Goal: Information Seeking & Learning: Learn about a topic

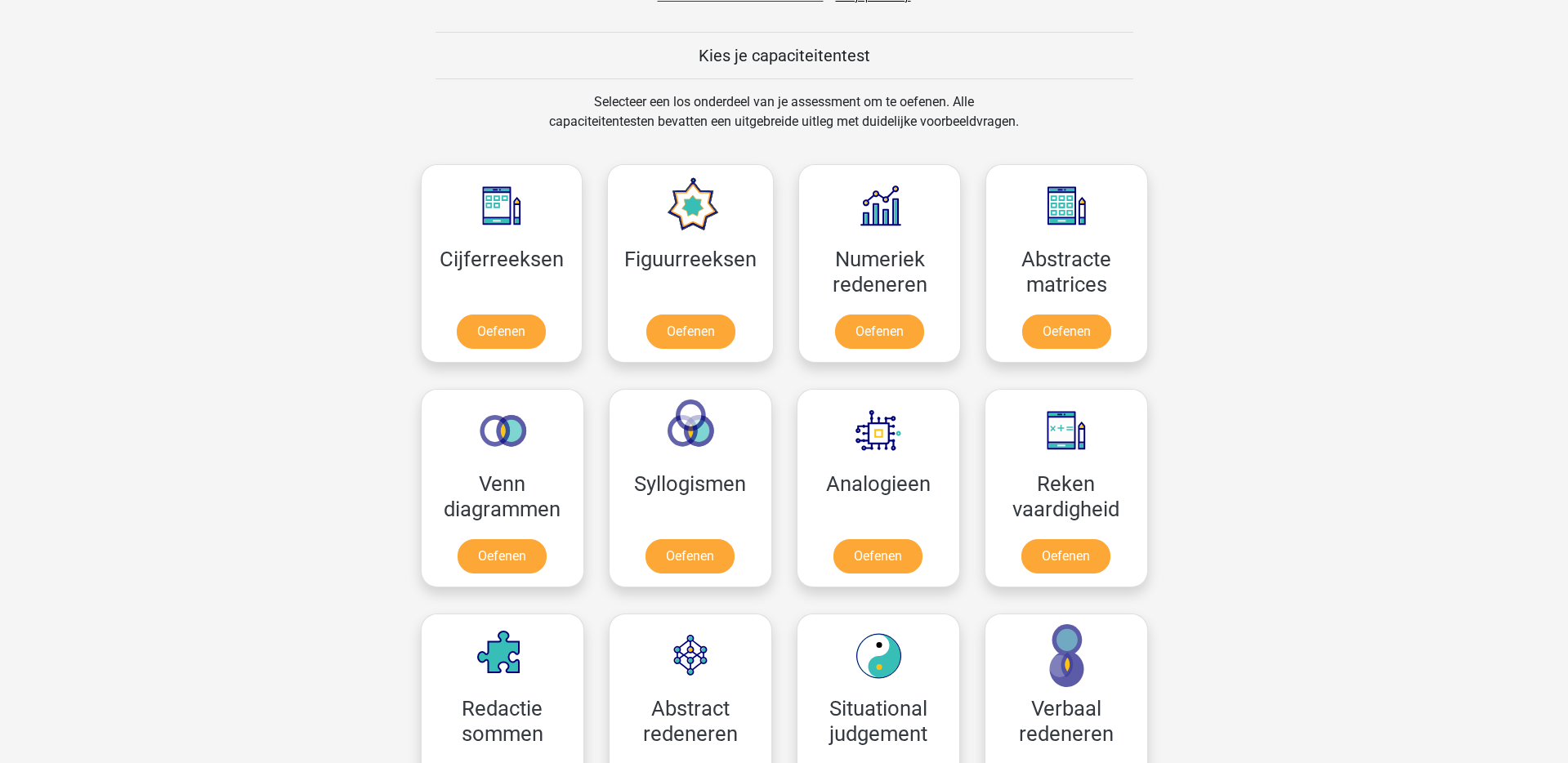
scroll to position [603, 0]
click at [878, 333] on link "Oefenen" at bounding box center [879, 333] width 93 height 36
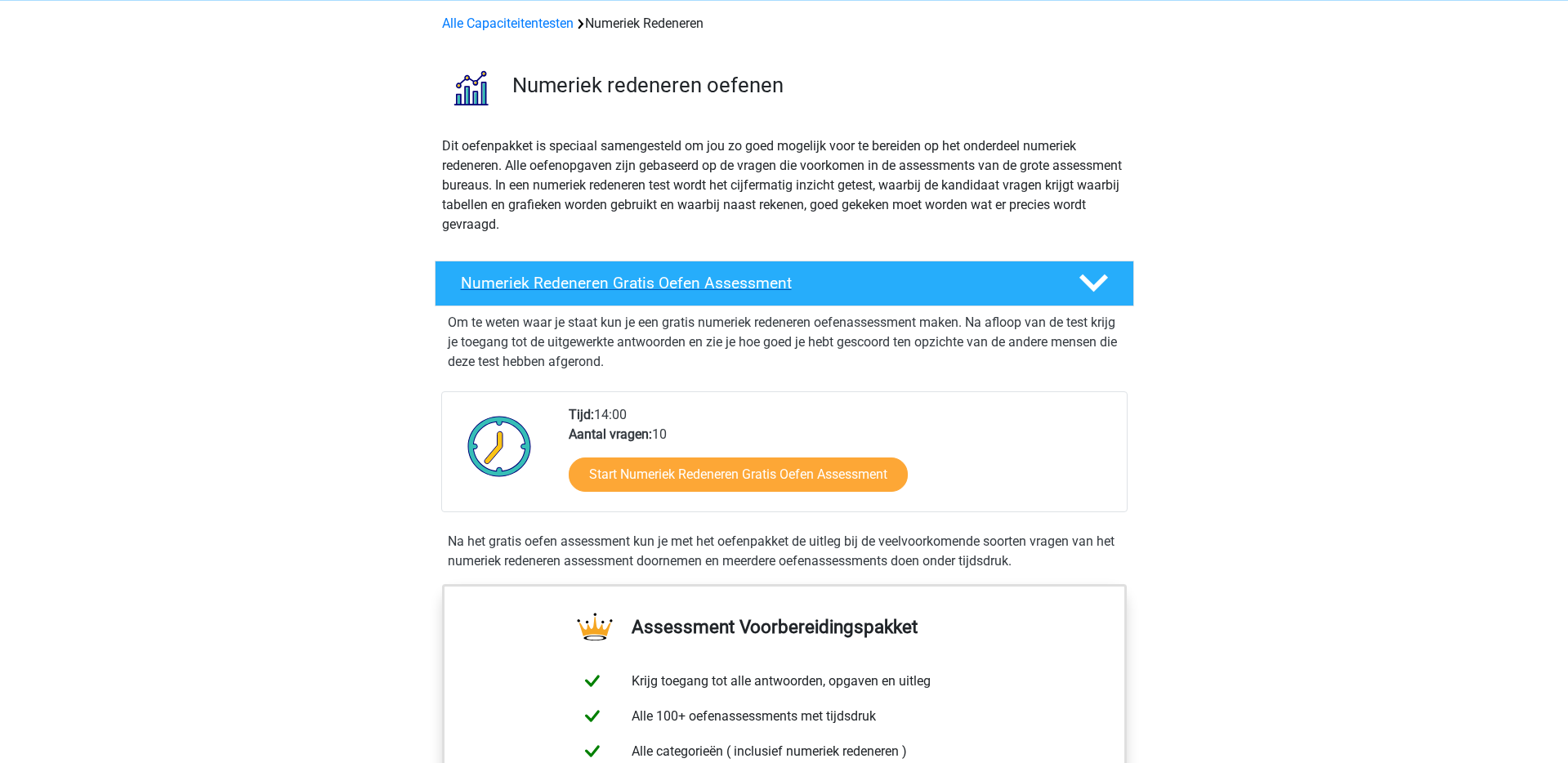
scroll to position [125, 0]
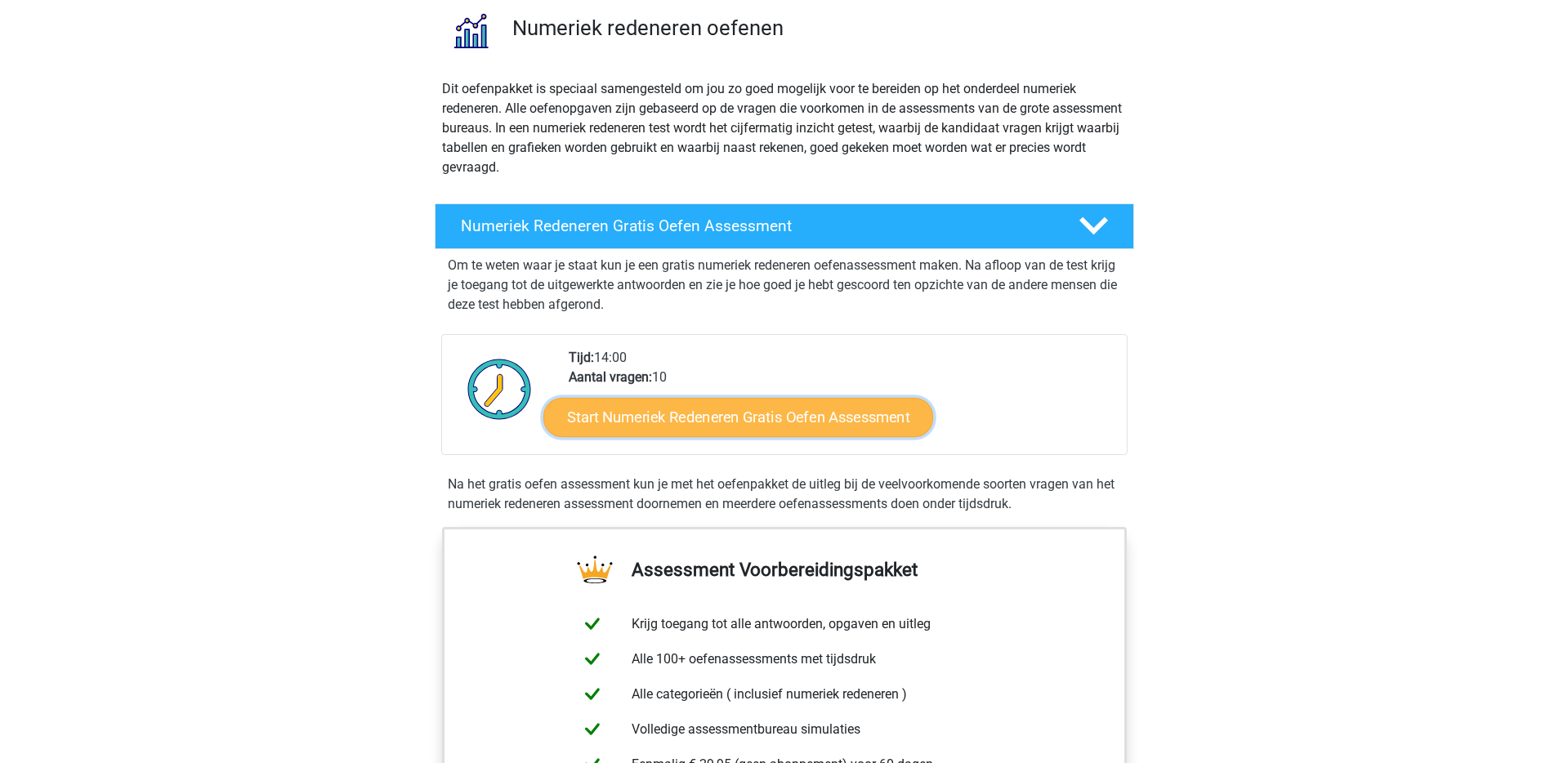
click at [706, 420] on link "Start Numeriek Redeneren Gratis Oefen Assessment" at bounding box center [738, 417] width 390 height 39
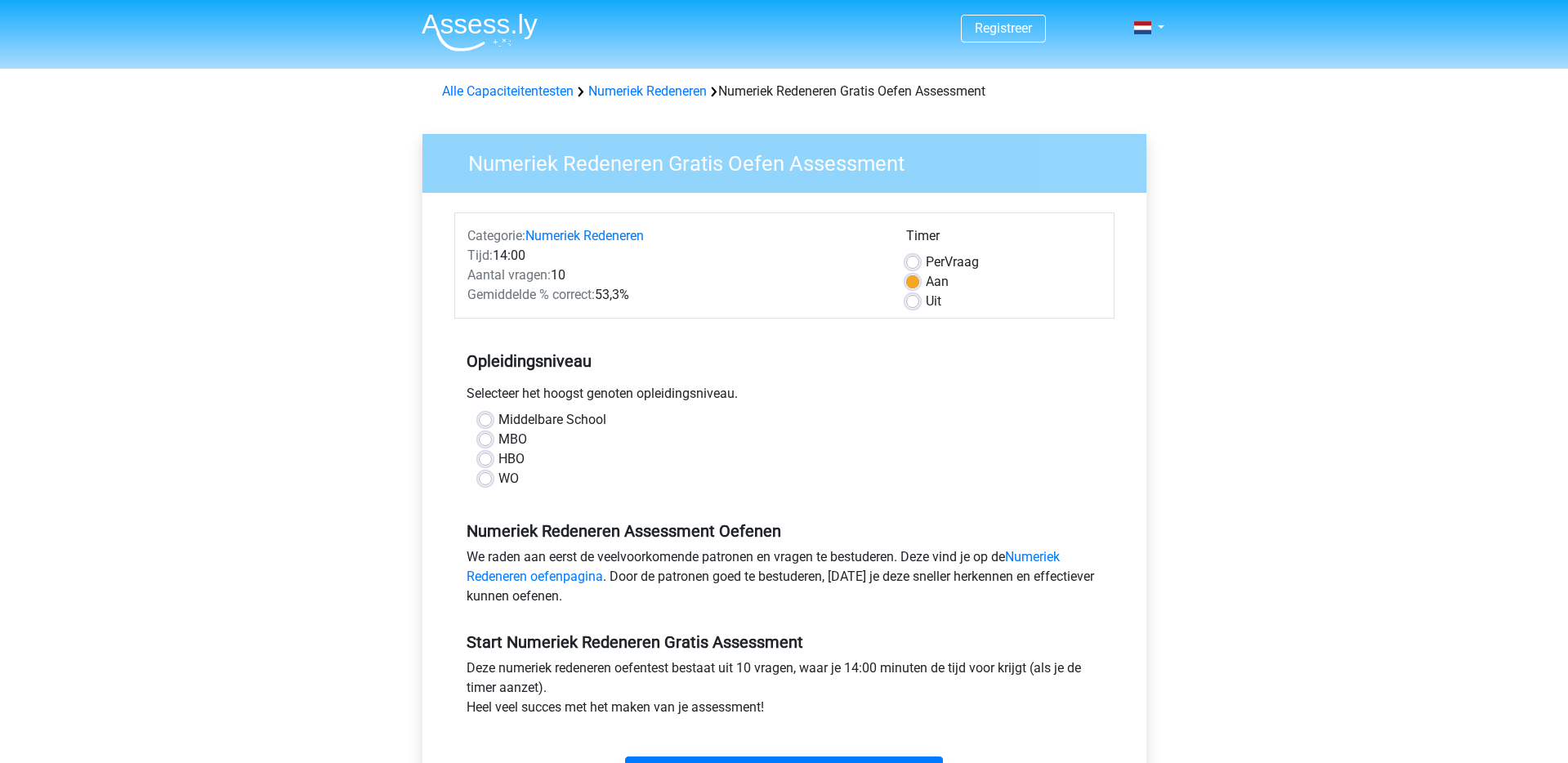
click at [509, 459] on label "HBO" at bounding box center [512, 459] width 26 height 19
click at [492, 459] on input "HBO" at bounding box center [485, 458] width 13 height 17
radio input "true"
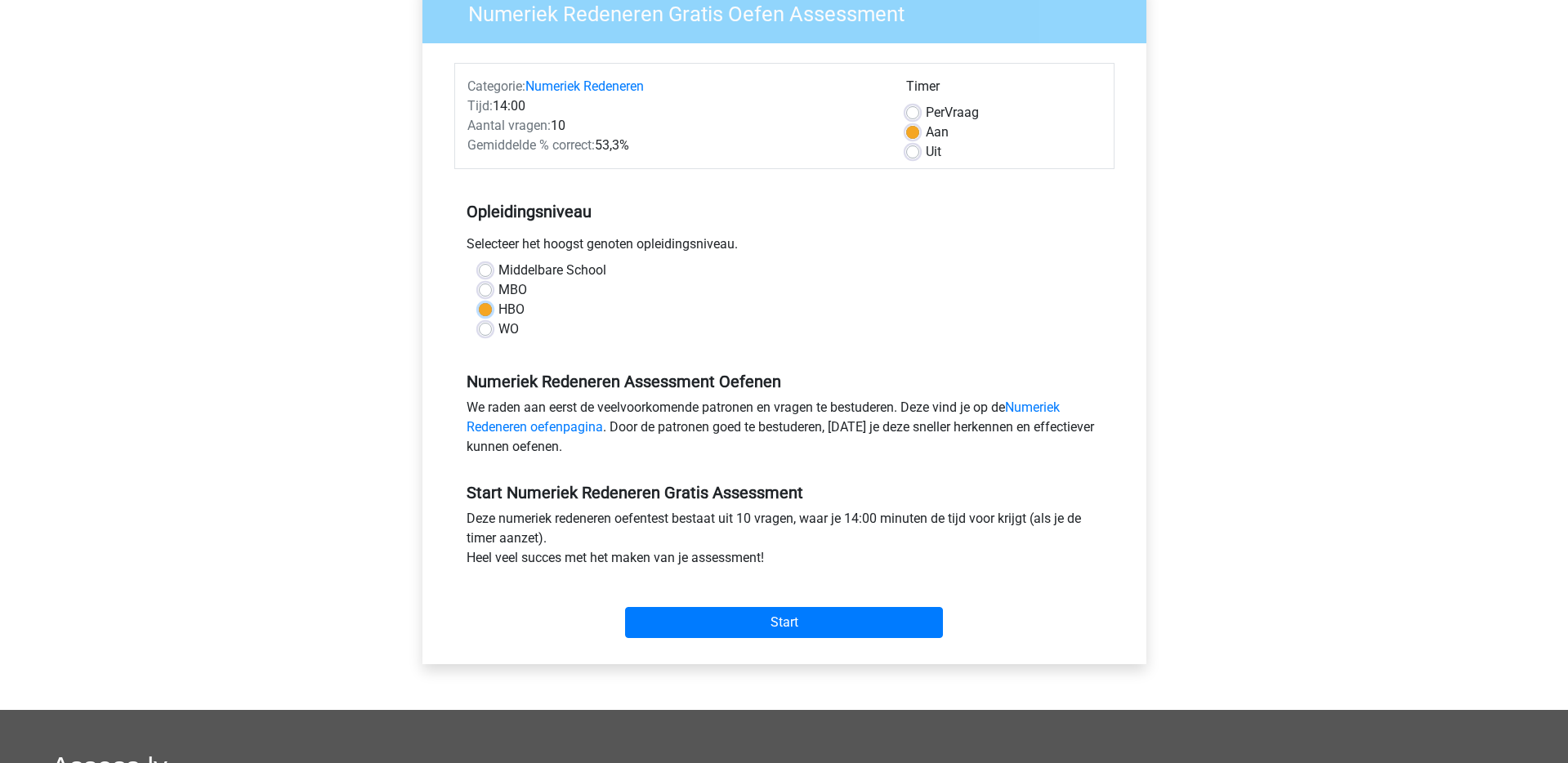
scroll to position [175, 0]
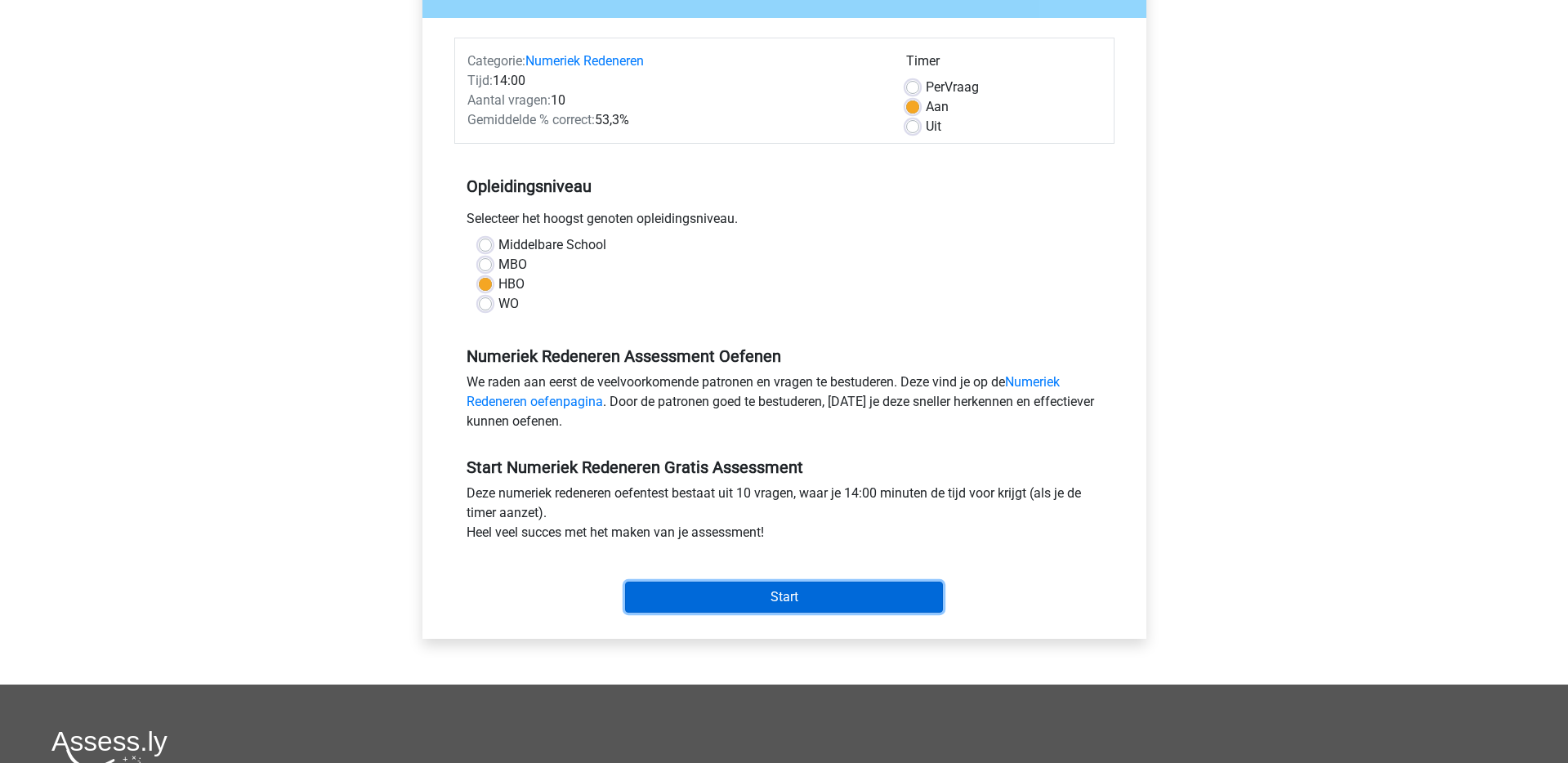
click at [749, 600] on input "Start" at bounding box center [784, 598] width 318 height 31
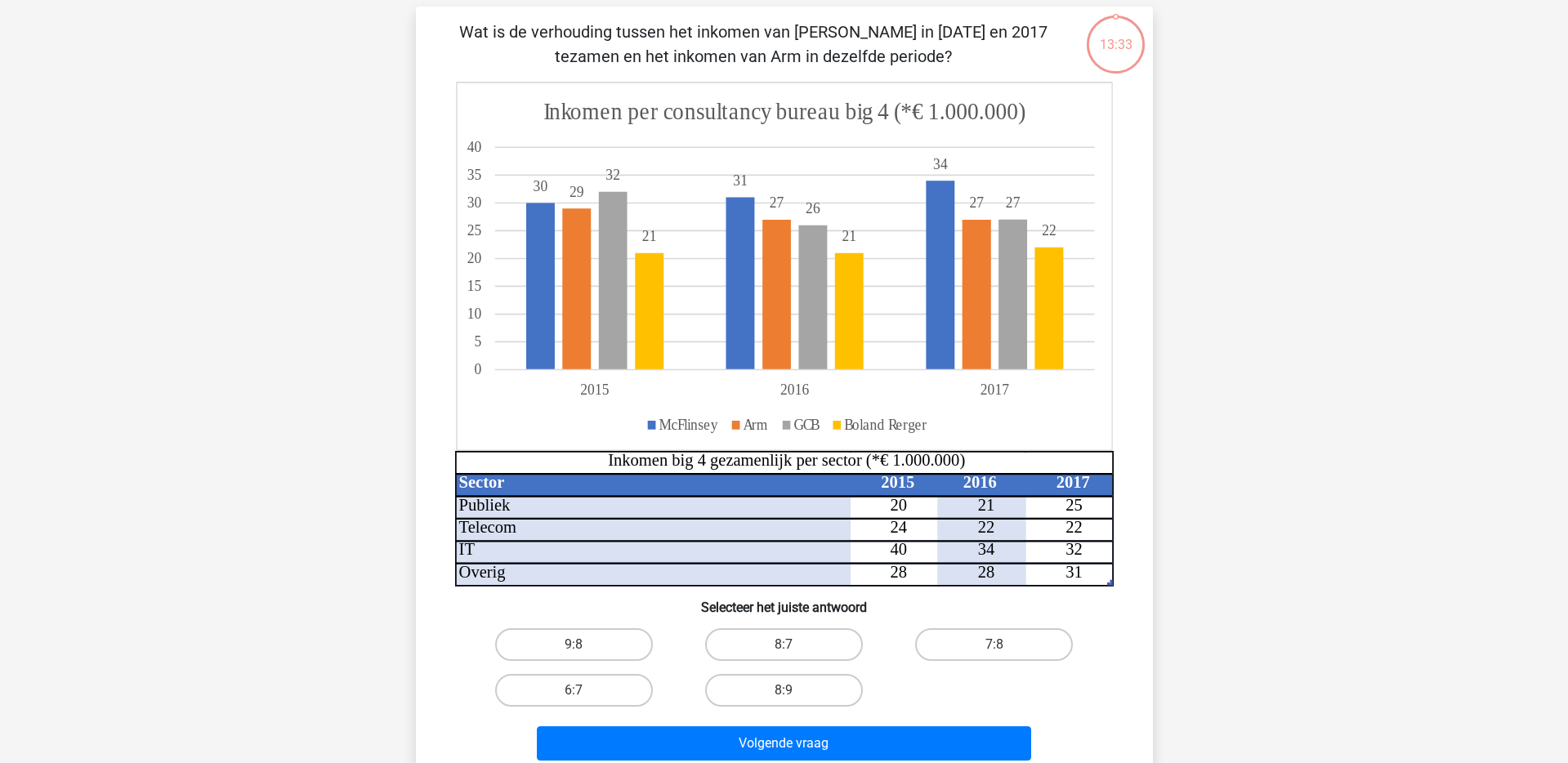
scroll to position [110, 0]
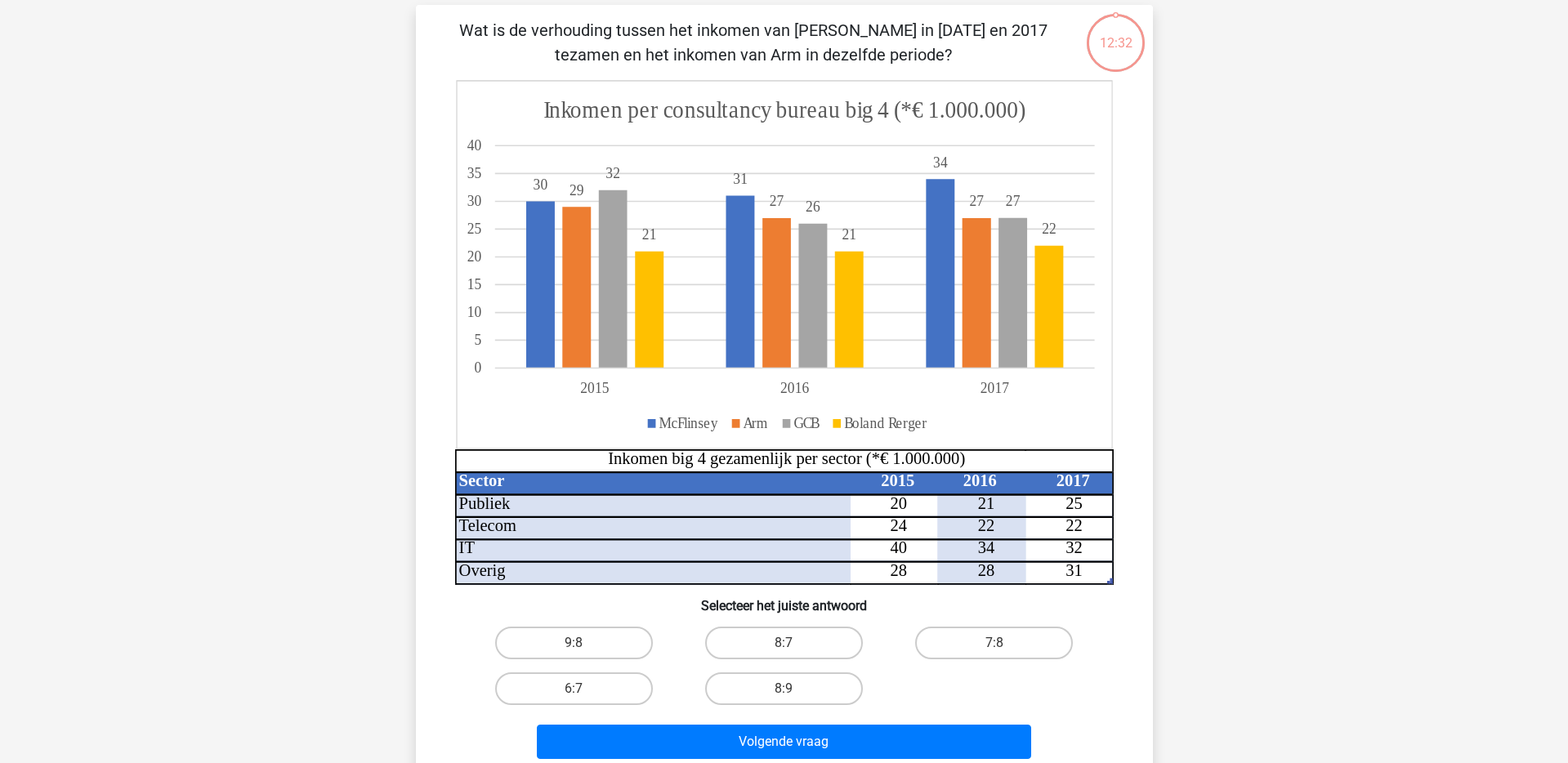
click at [332, 282] on div "Registreer Nederlands English" at bounding box center [784, 569] width 1568 height 1359
click at [839, 637] on label "8:7" at bounding box center [784, 643] width 158 height 32
click at [794, 643] on input "8:7" at bounding box center [790, 648] width 11 height 11
radio input "true"
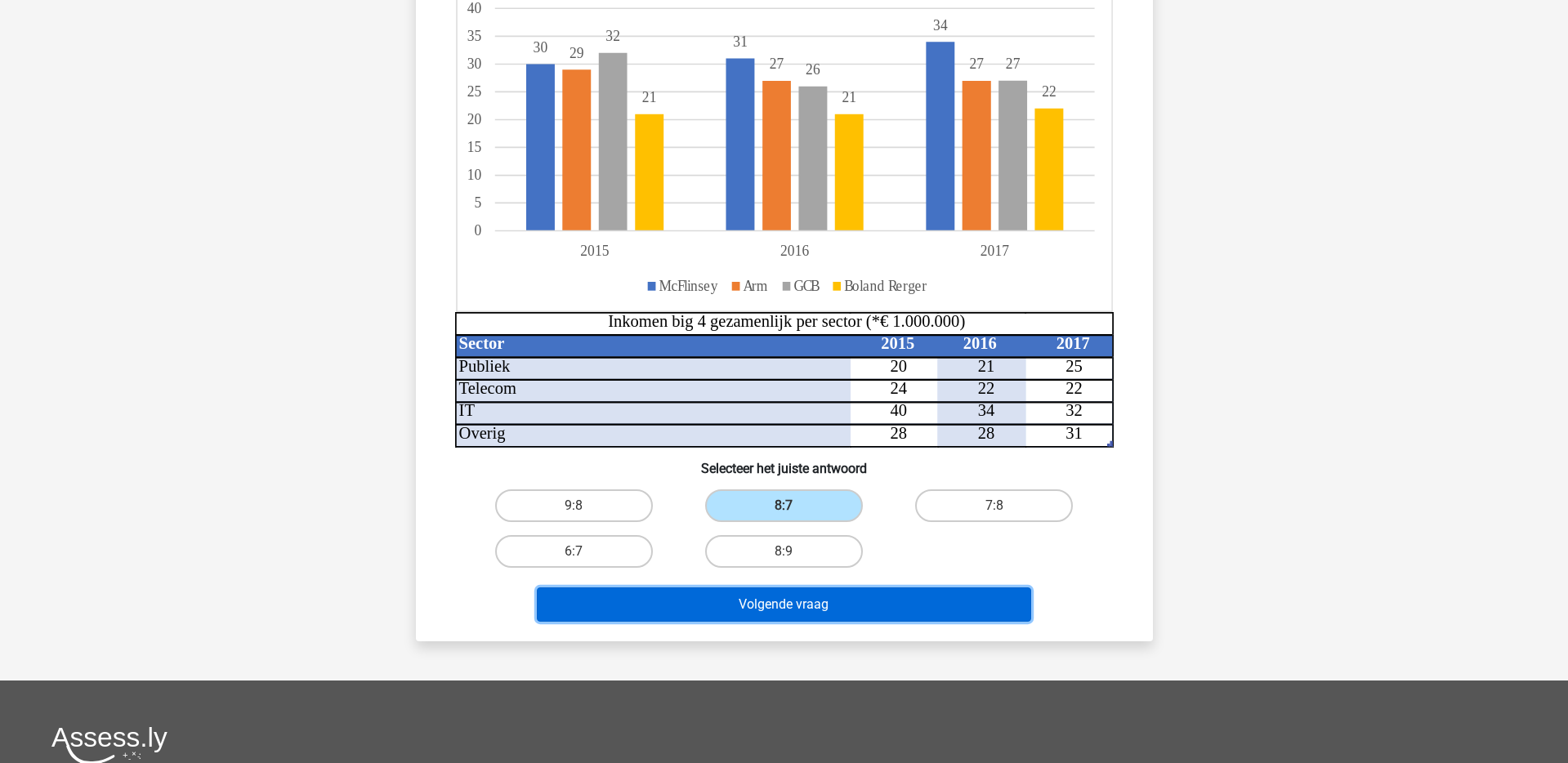
click at [848, 611] on button "Volgende vraag" at bounding box center [783, 604] width 494 height 34
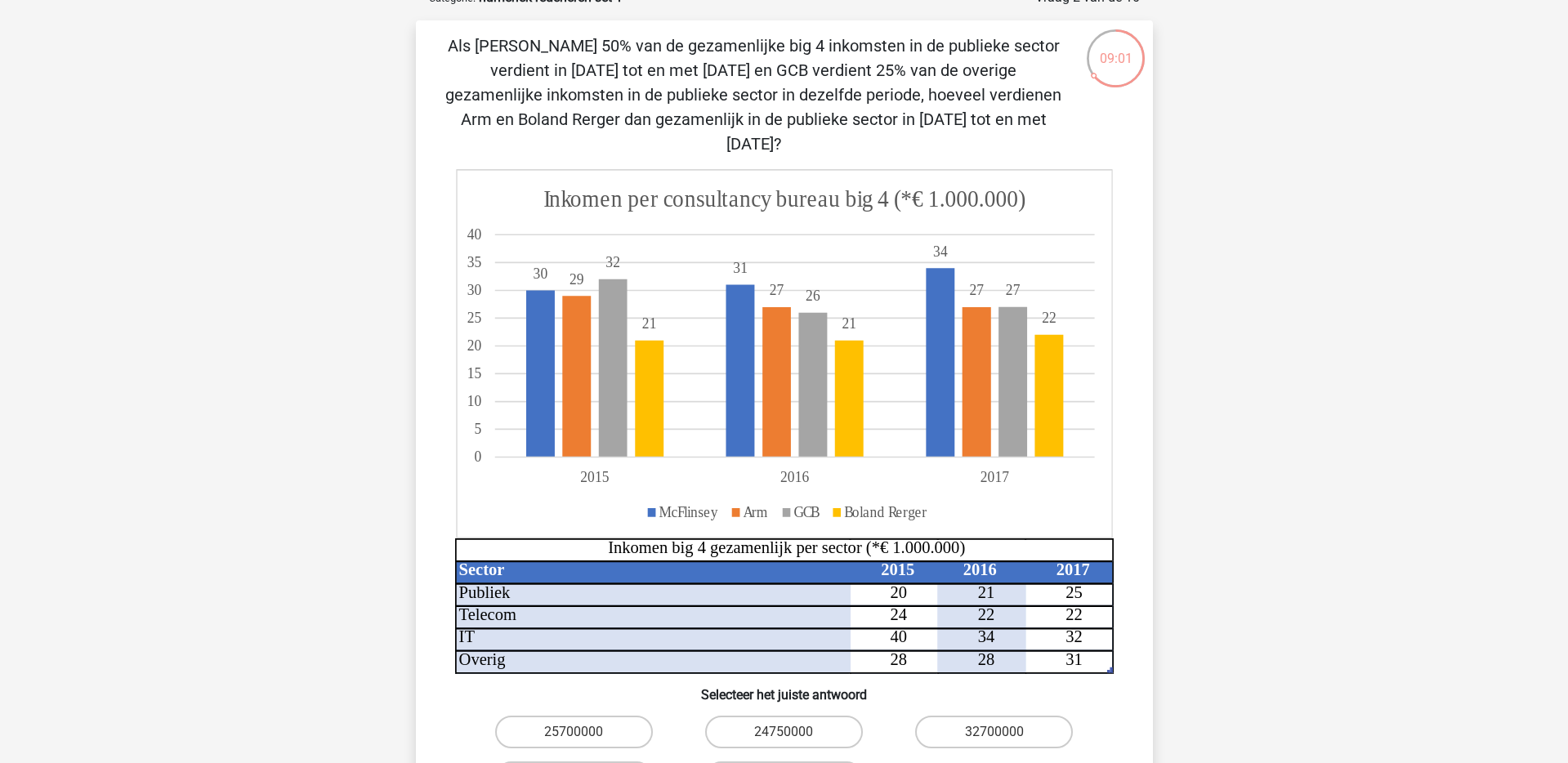
scroll to position [100, 0]
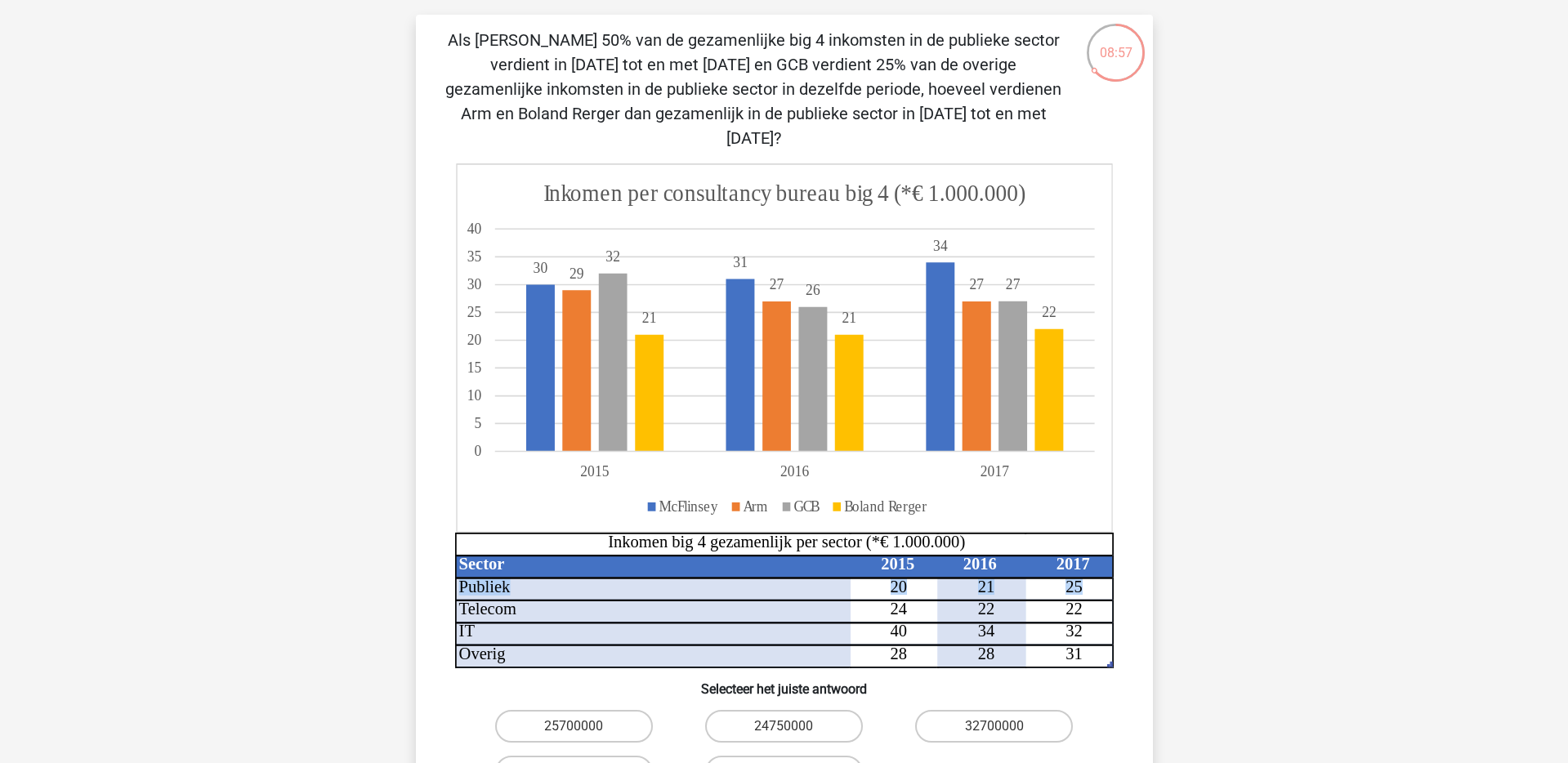
drag, startPoint x: 490, startPoint y: 559, endPoint x: 1080, endPoint y: 566, distance: 590.0
click at [1080, 568] on g "Sector 2015 2016 2017 Publiek 20 21 25 Telecom 24 22 22 IT 40 34 32 Overig 28 2…" at bounding box center [773, 610] width 631 height 109
click at [1092, 566] on icon "Sector 2015 2016 2017 Publiek 20 21 25 Telecom 24 22 22 IT 40 34 32 Overig 28 2…" at bounding box center [784, 416] width 658 height 505
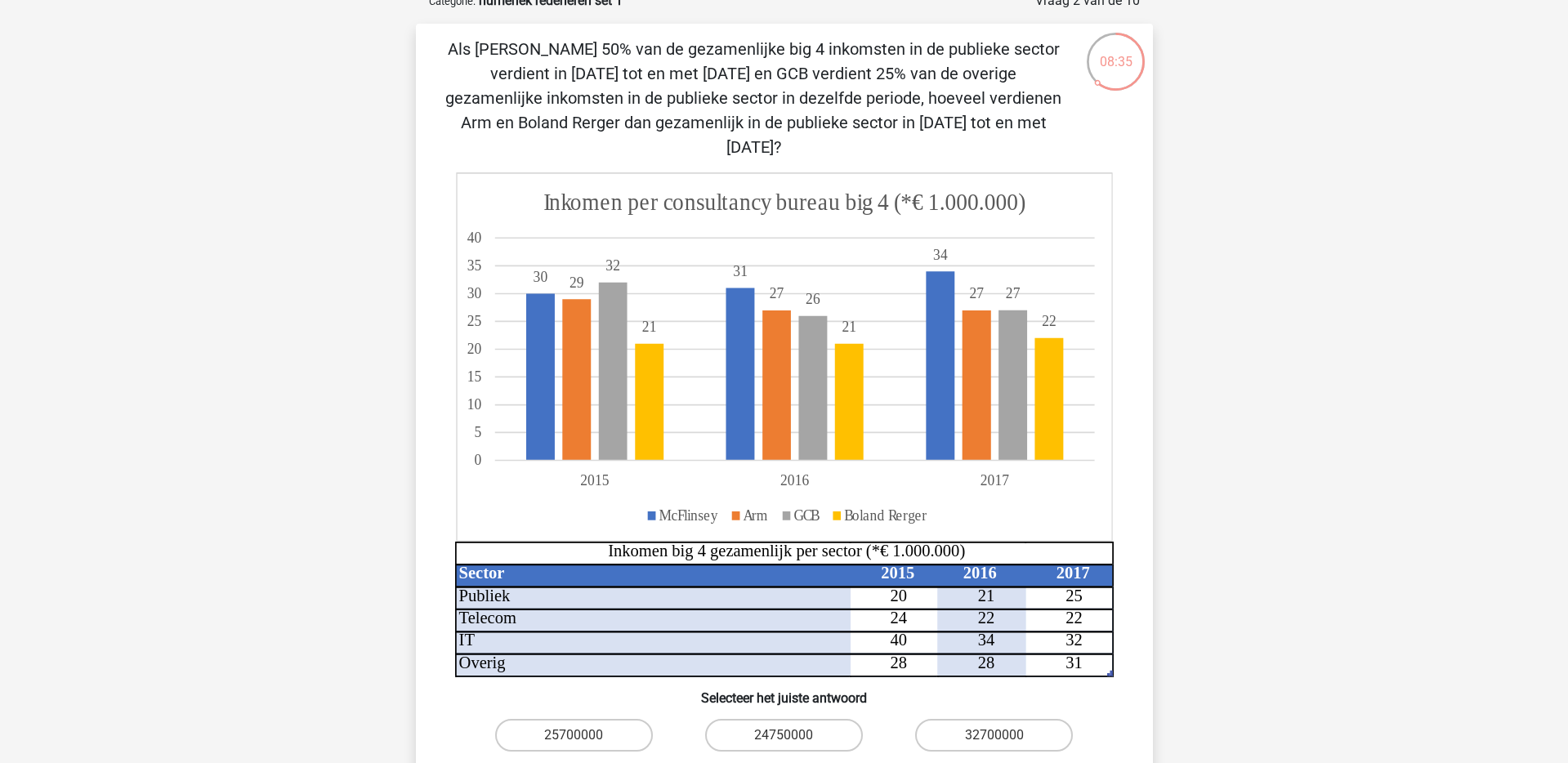
scroll to position [91, 0]
drag, startPoint x: 894, startPoint y: 569, endPoint x: 1089, endPoint y: 568, distance: 195.0
click at [1089, 568] on icon "Sector 2015 2016 2017 Publiek 20 21 25 Telecom 24 22 22 IT 40 34 32 Overig 28 2…" at bounding box center [784, 424] width 658 height 505
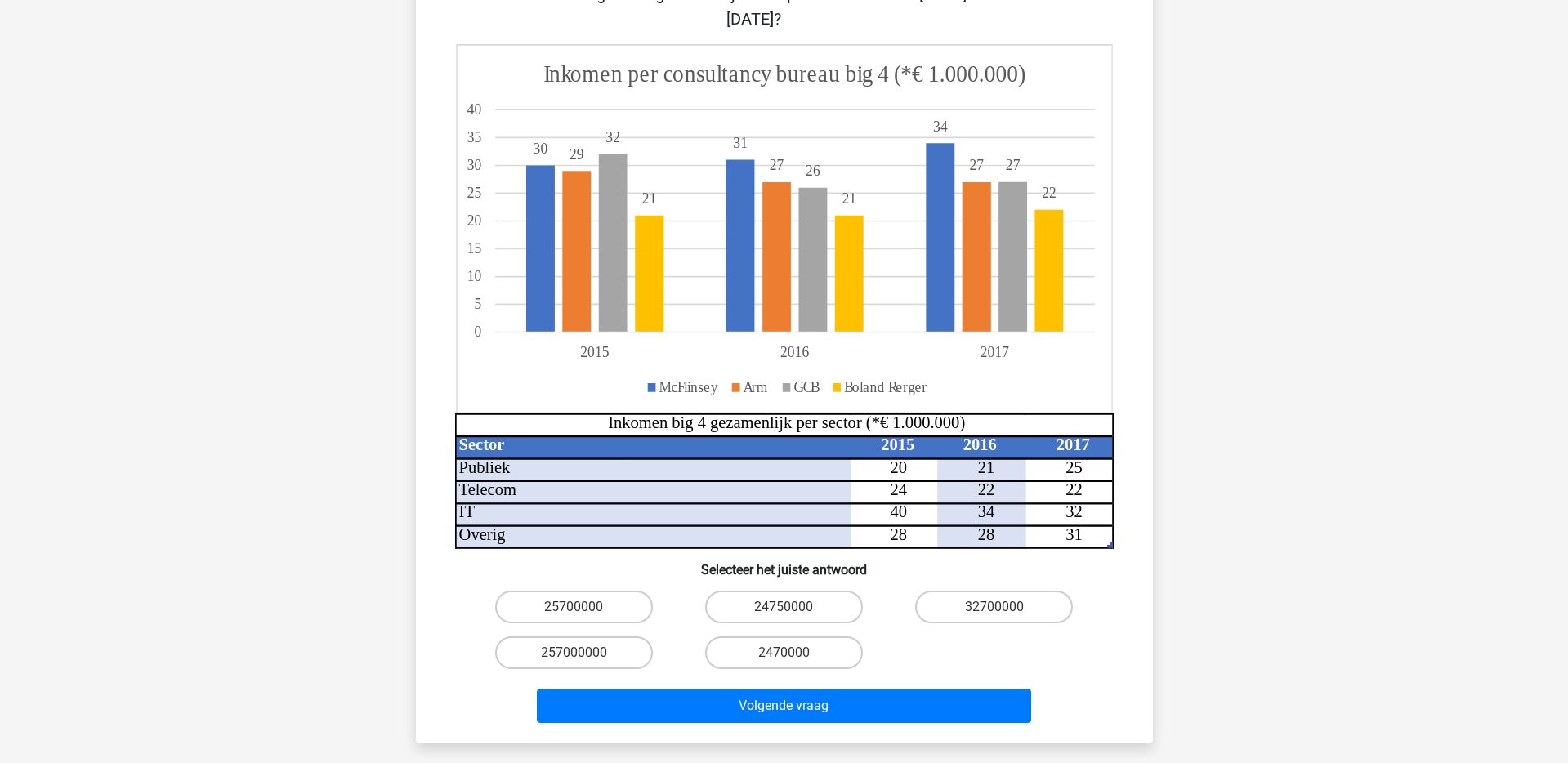
scroll to position [236, 0]
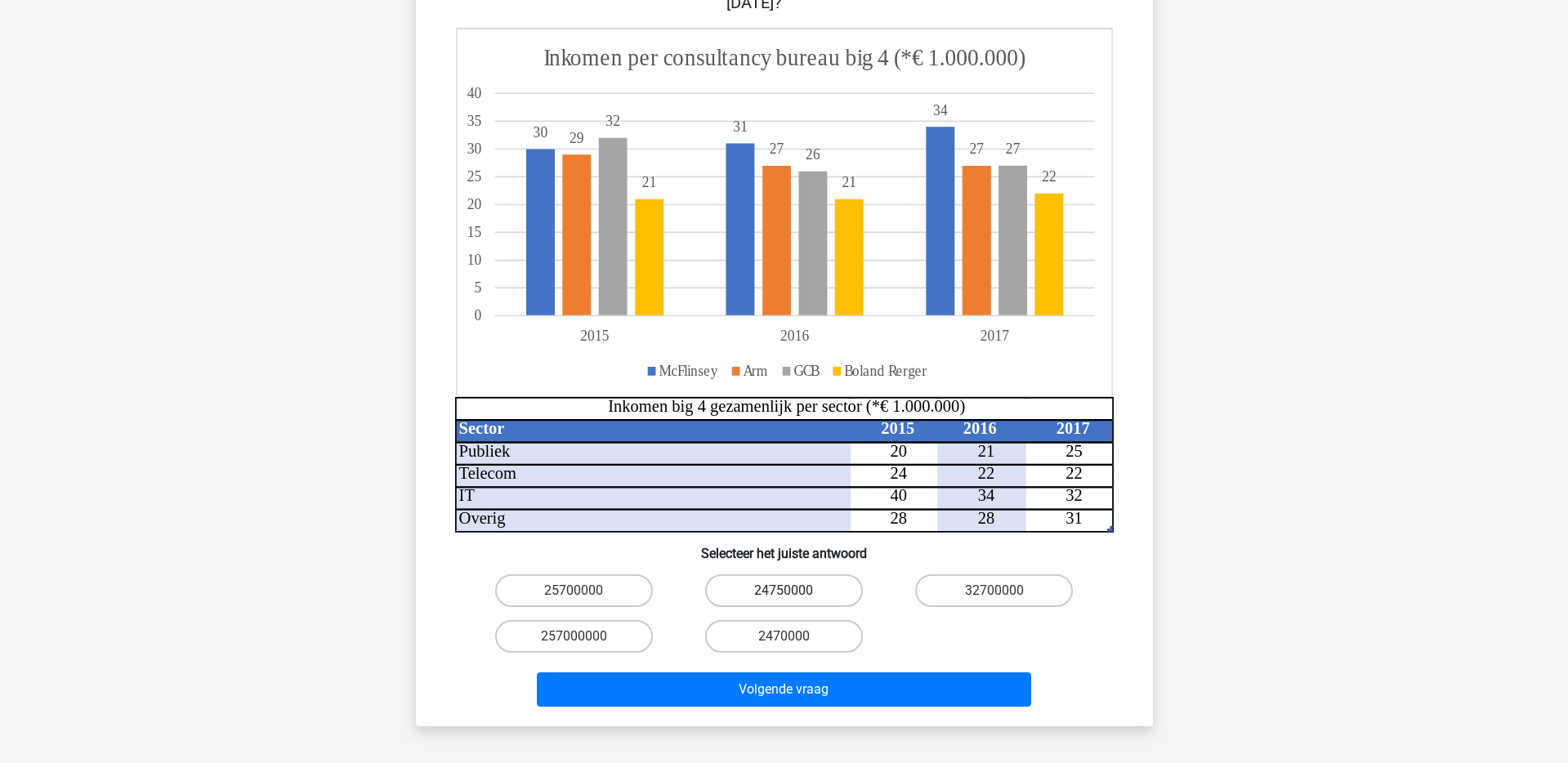
click at [771, 575] on label "24750000" at bounding box center [784, 590] width 158 height 32
click at [784, 591] on input "24750000" at bounding box center [790, 597] width 11 height 11
radio input "true"
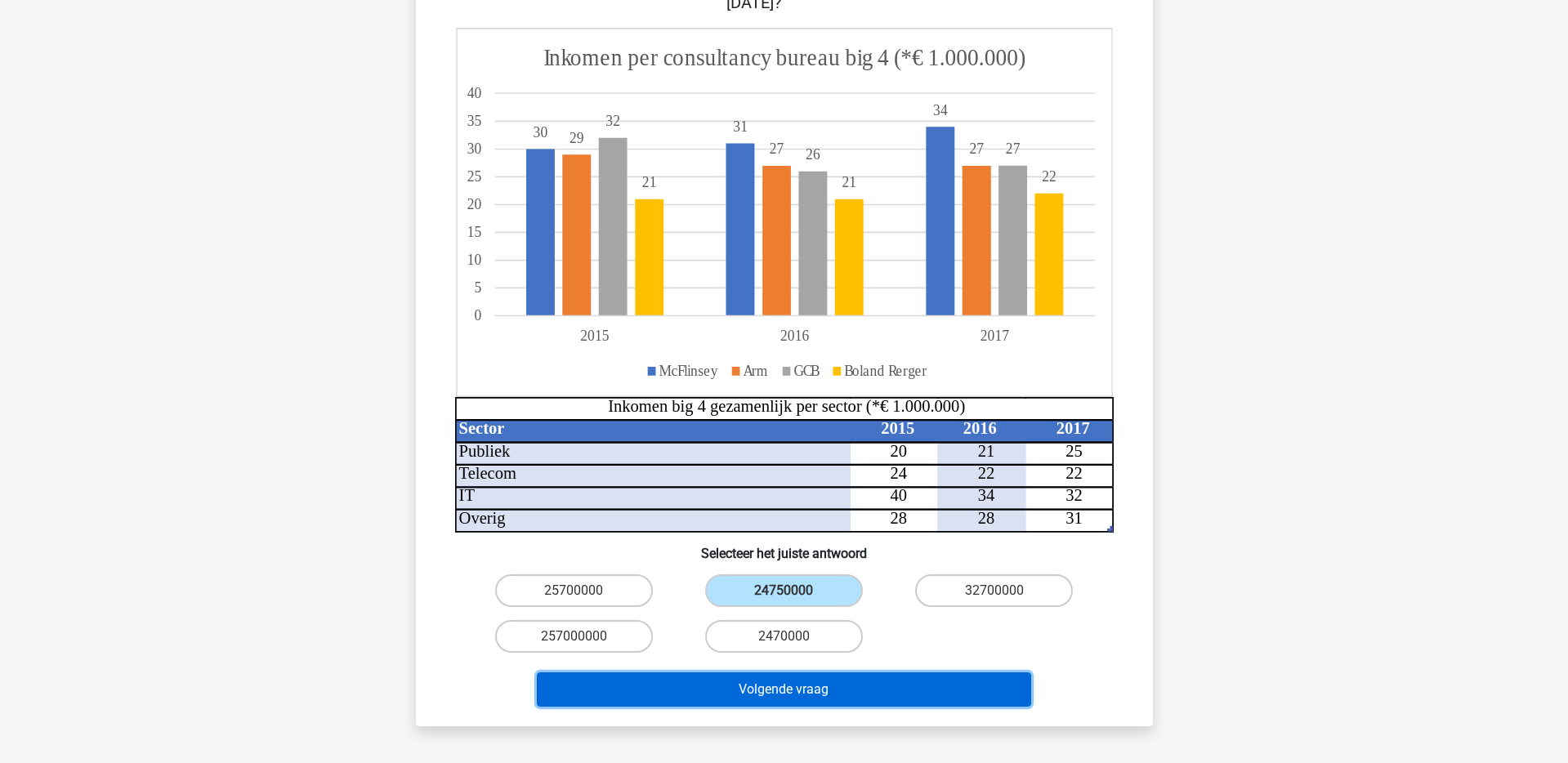
click at [789, 672] on button "Volgende vraag" at bounding box center [783, 689] width 494 height 34
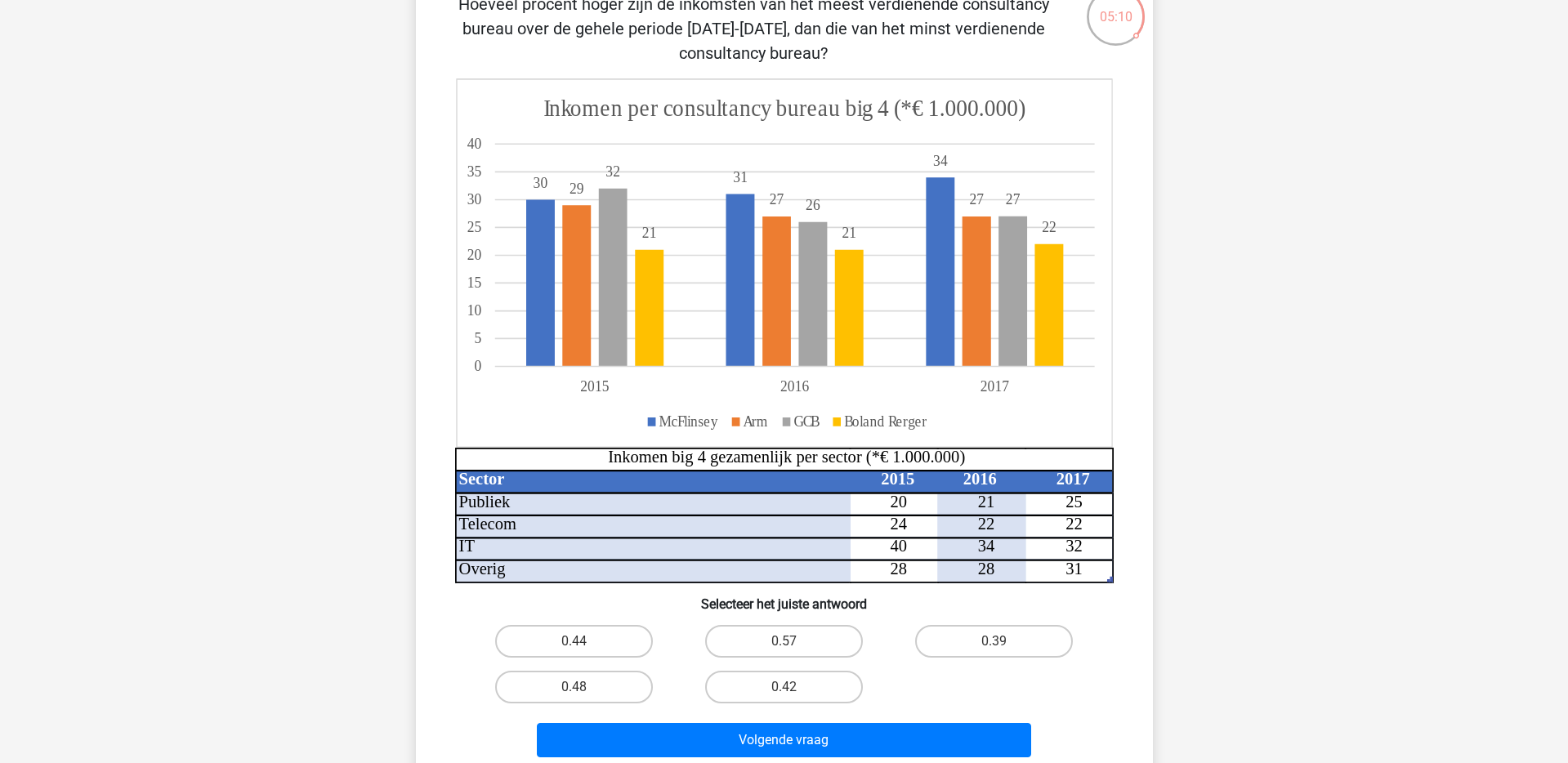
scroll to position [139, 0]
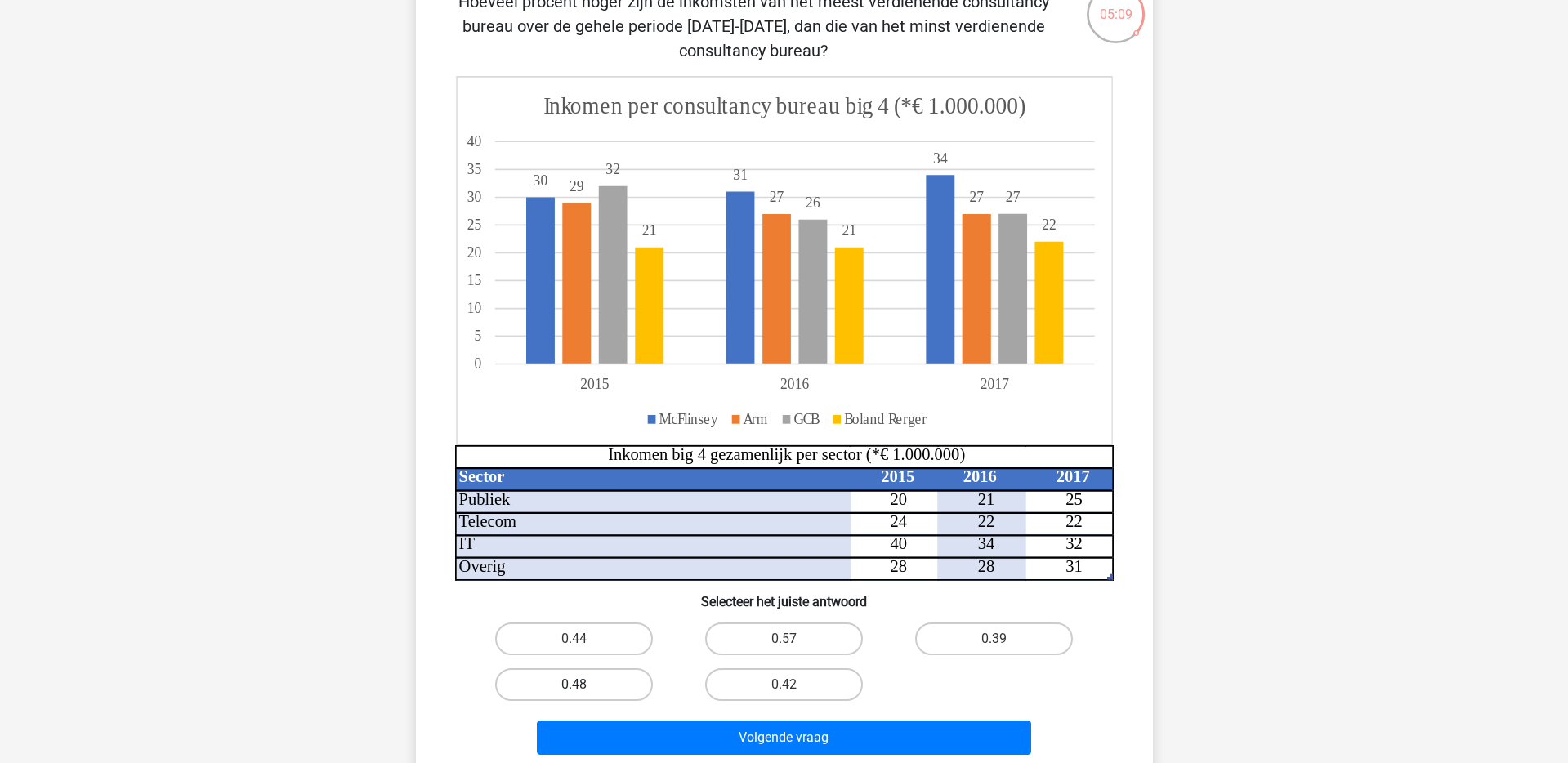
click at [589, 682] on label "0.48" at bounding box center [573, 684] width 158 height 32
click at [585, 684] on input "0.48" at bounding box center [579, 690] width 11 height 11
radio input "true"
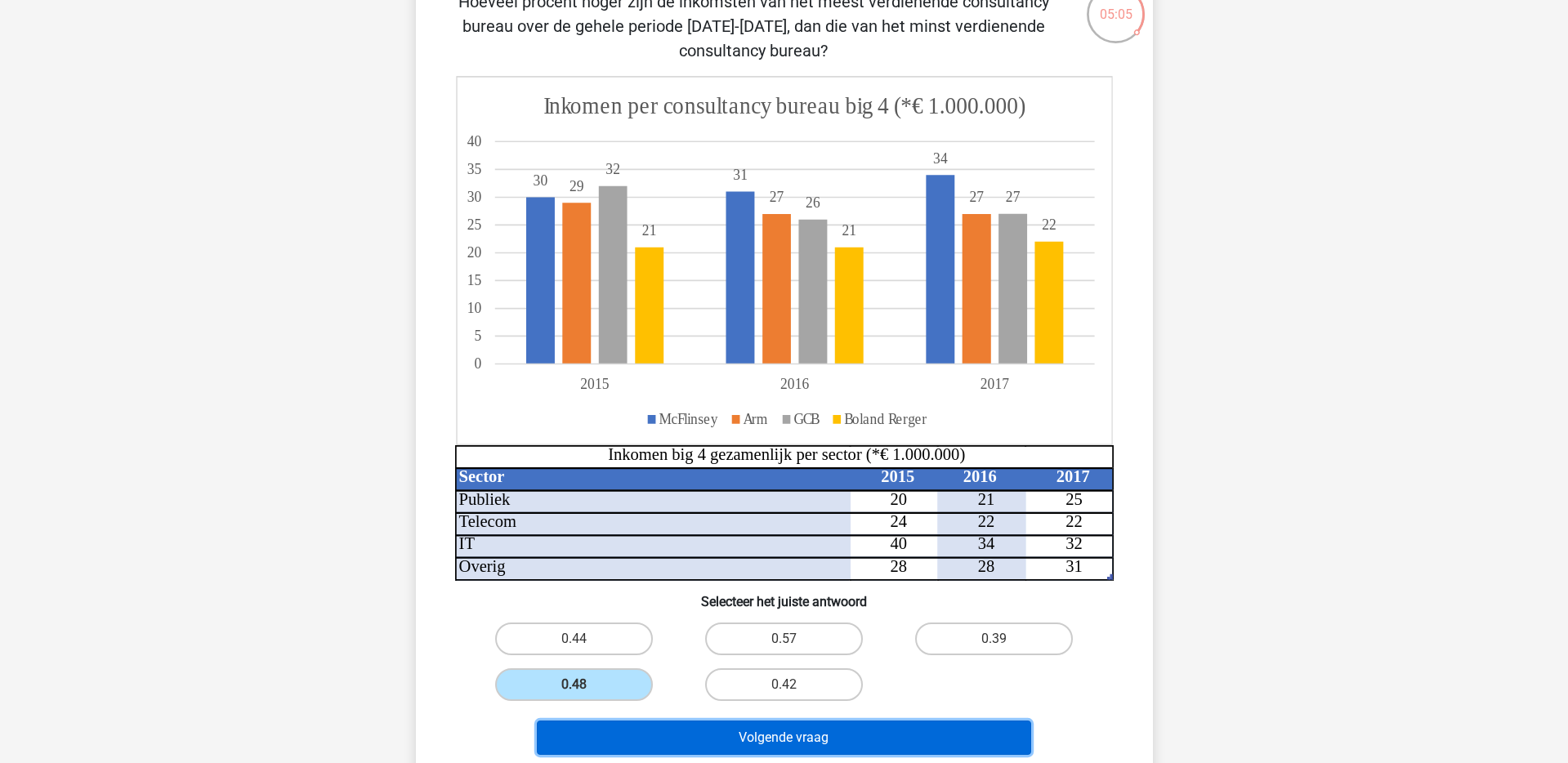
click at [836, 727] on button "Volgende vraag" at bounding box center [783, 737] width 494 height 34
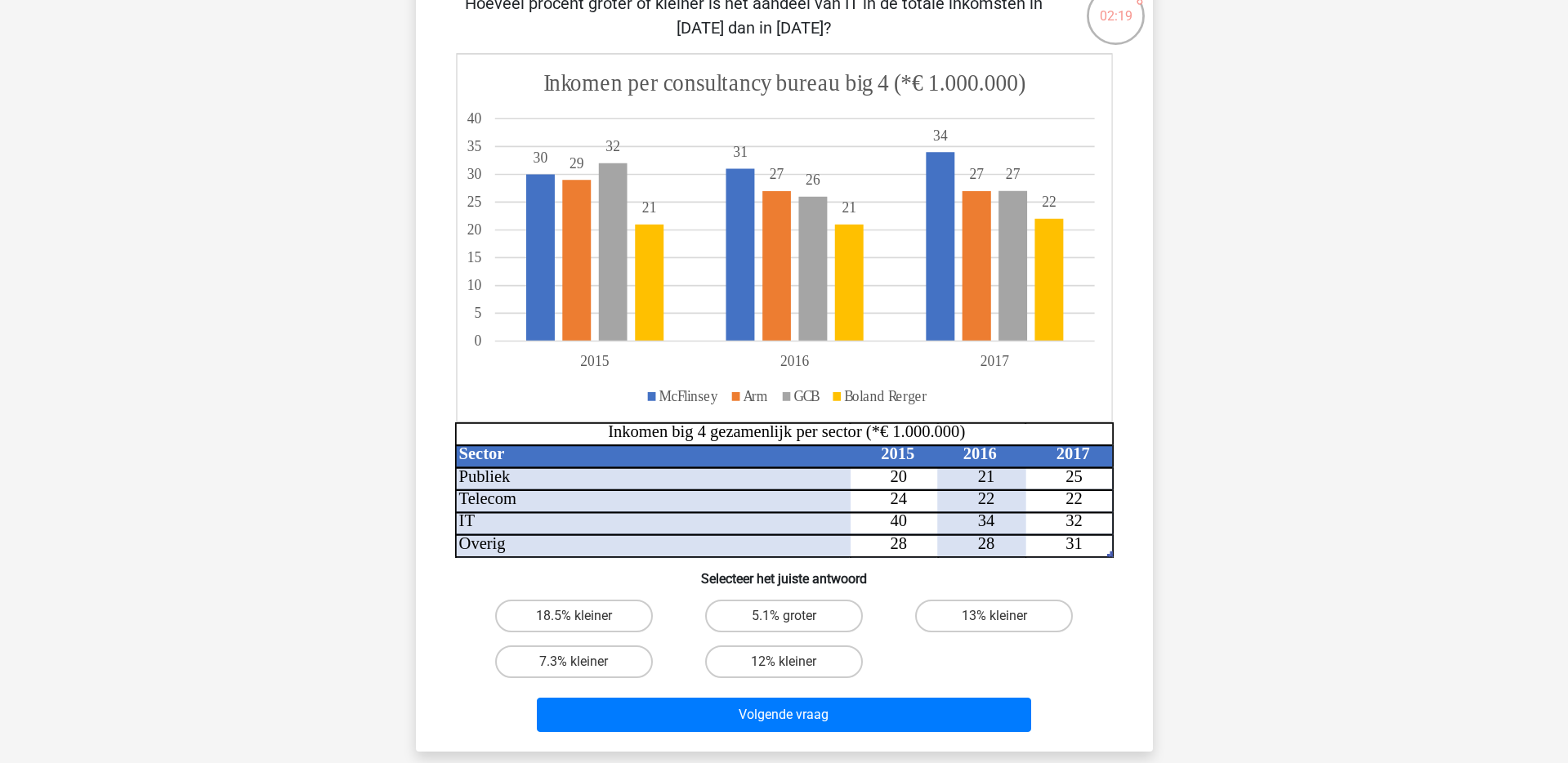
scroll to position [139, 0]
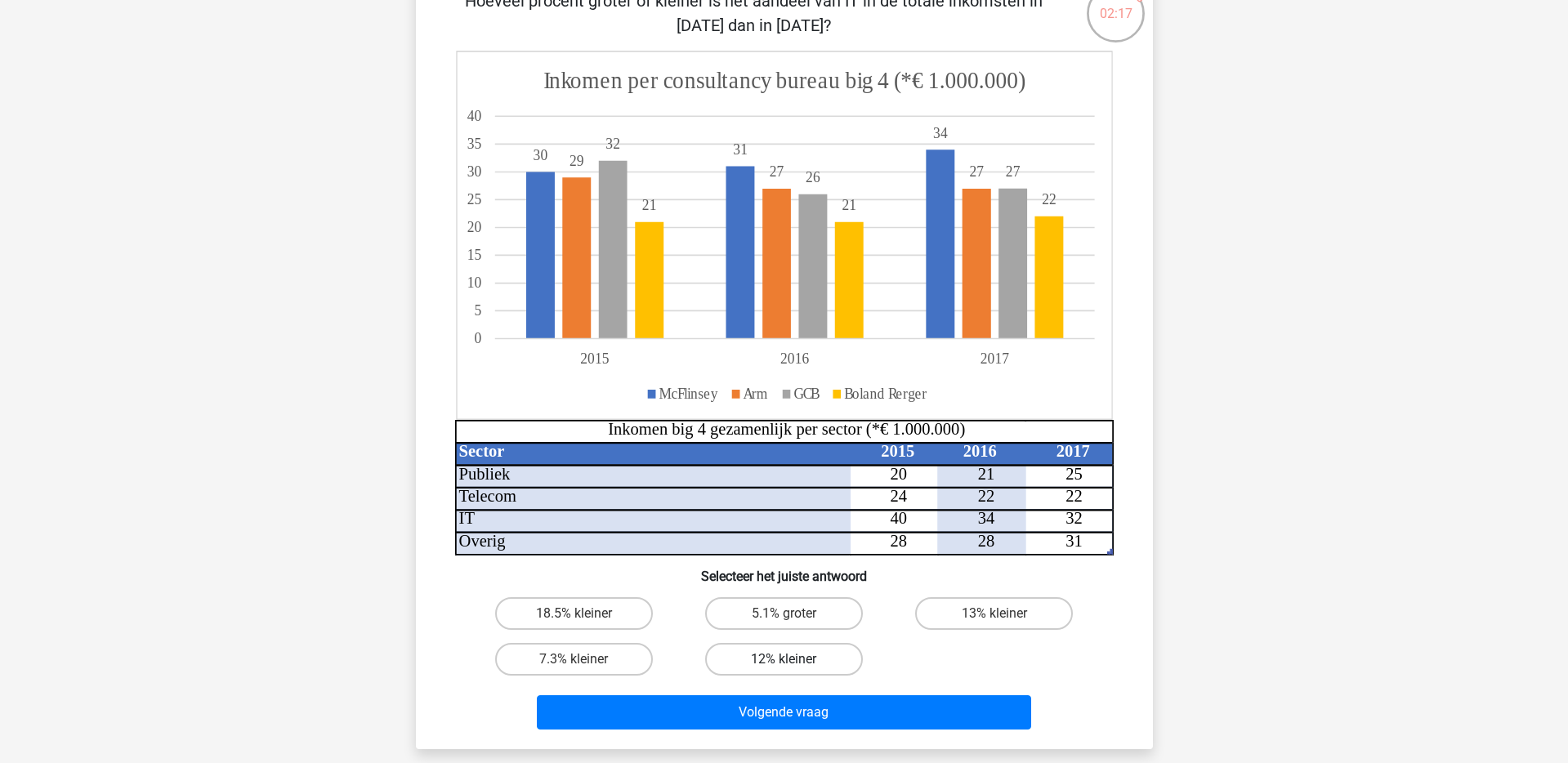
click at [739, 656] on label "12% kleiner" at bounding box center [784, 659] width 158 height 32
click at [784, 660] on input "12% kleiner" at bounding box center [790, 665] width 11 height 11
radio input "true"
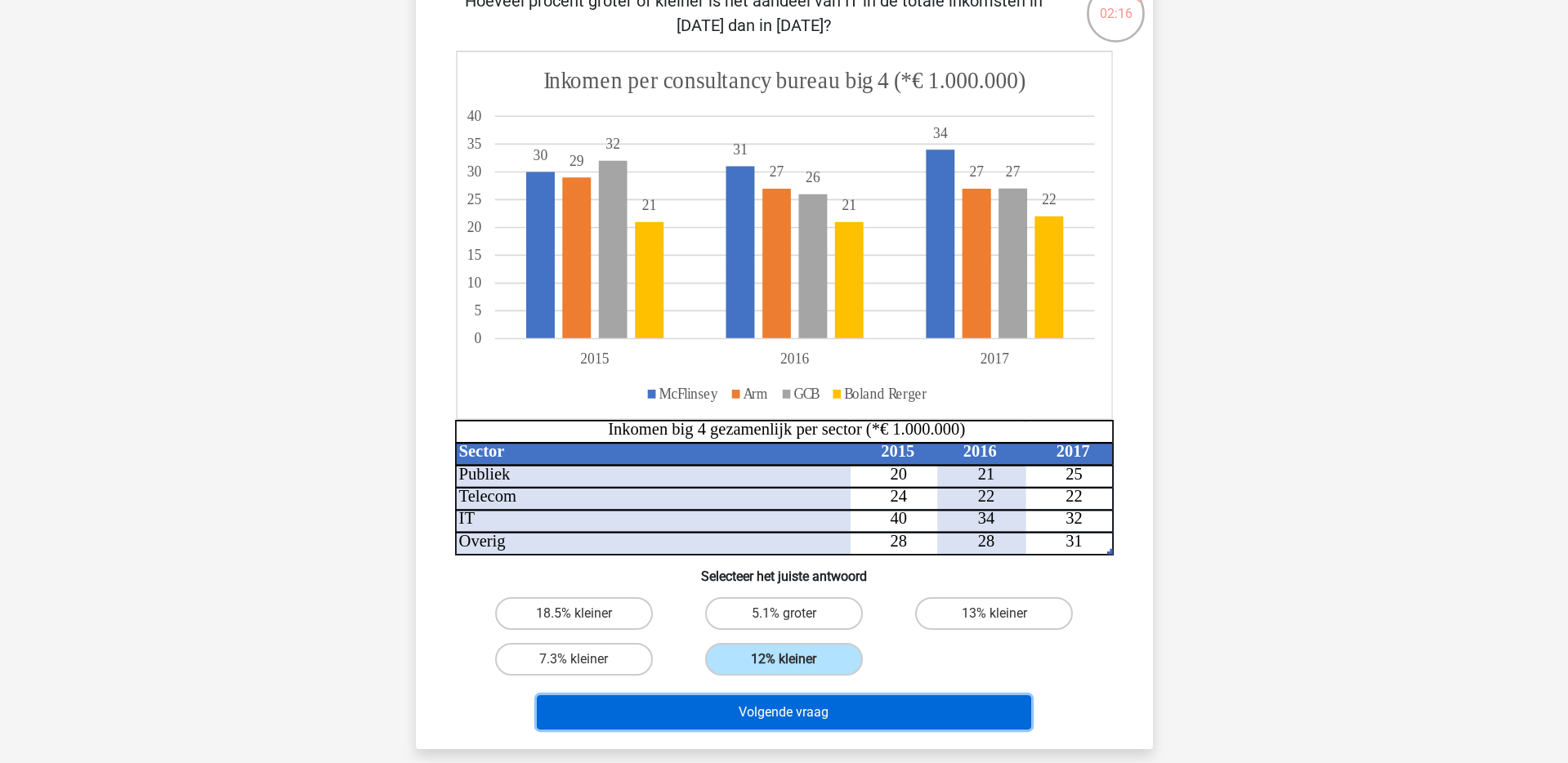
click at [759, 712] on button "Volgende vraag" at bounding box center [783, 712] width 494 height 34
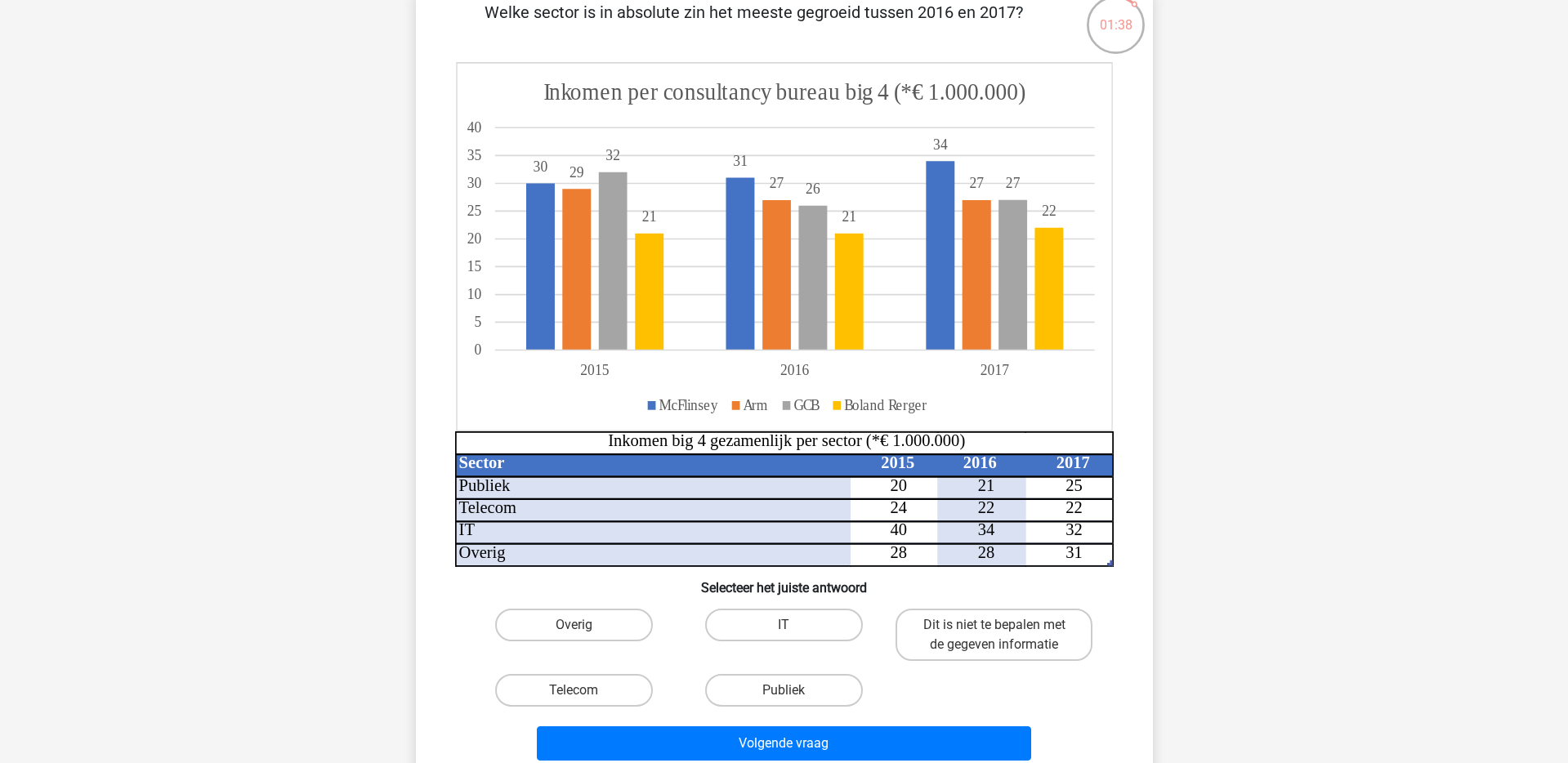
scroll to position [157, 0]
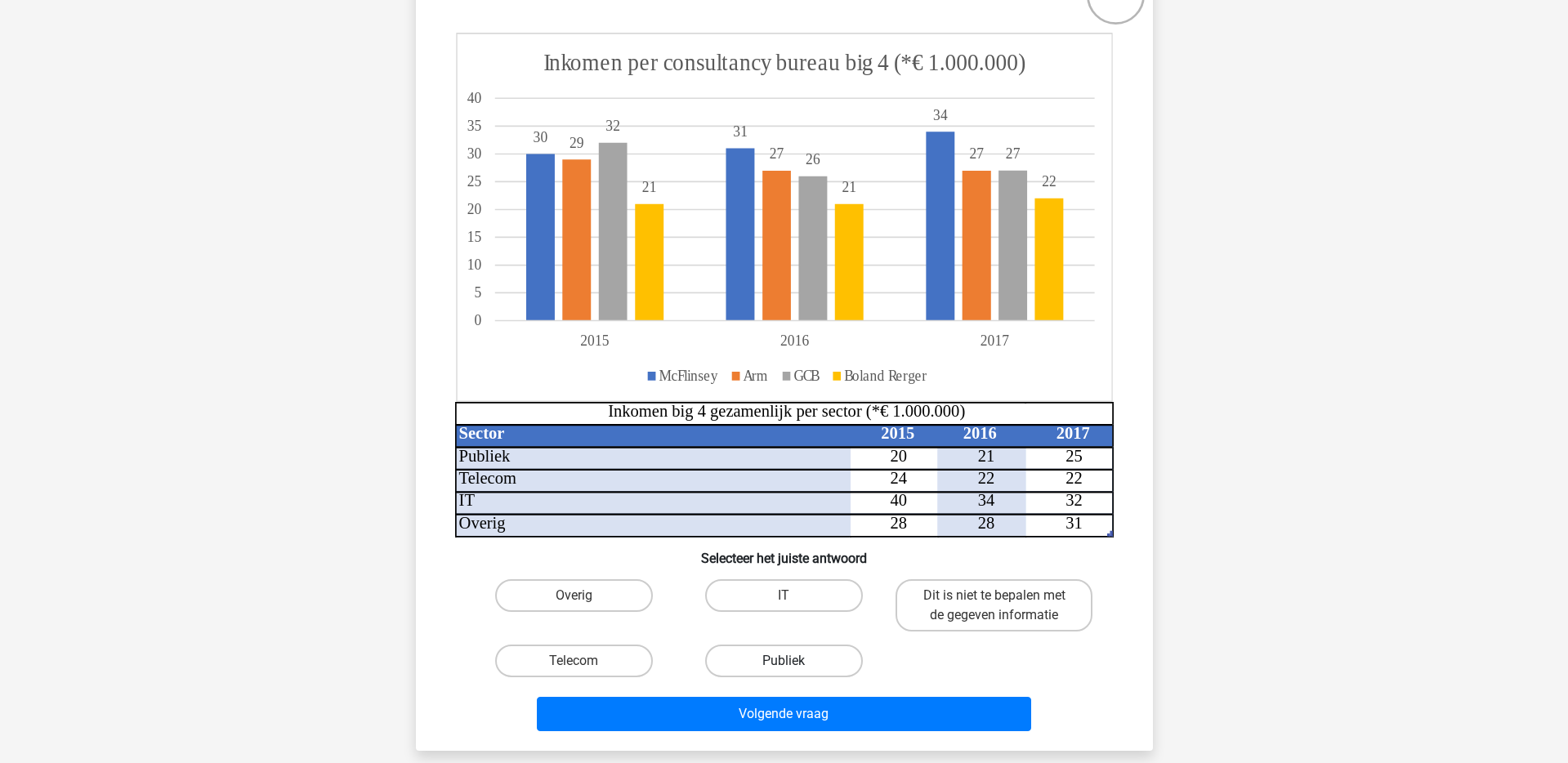
click at [769, 657] on label "Publiek" at bounding box center [784, 660] width 158 height 32
click at [784, 661] on input "Publiek" at bounding box center [790, 667] width 11 height 11
radio input "true"
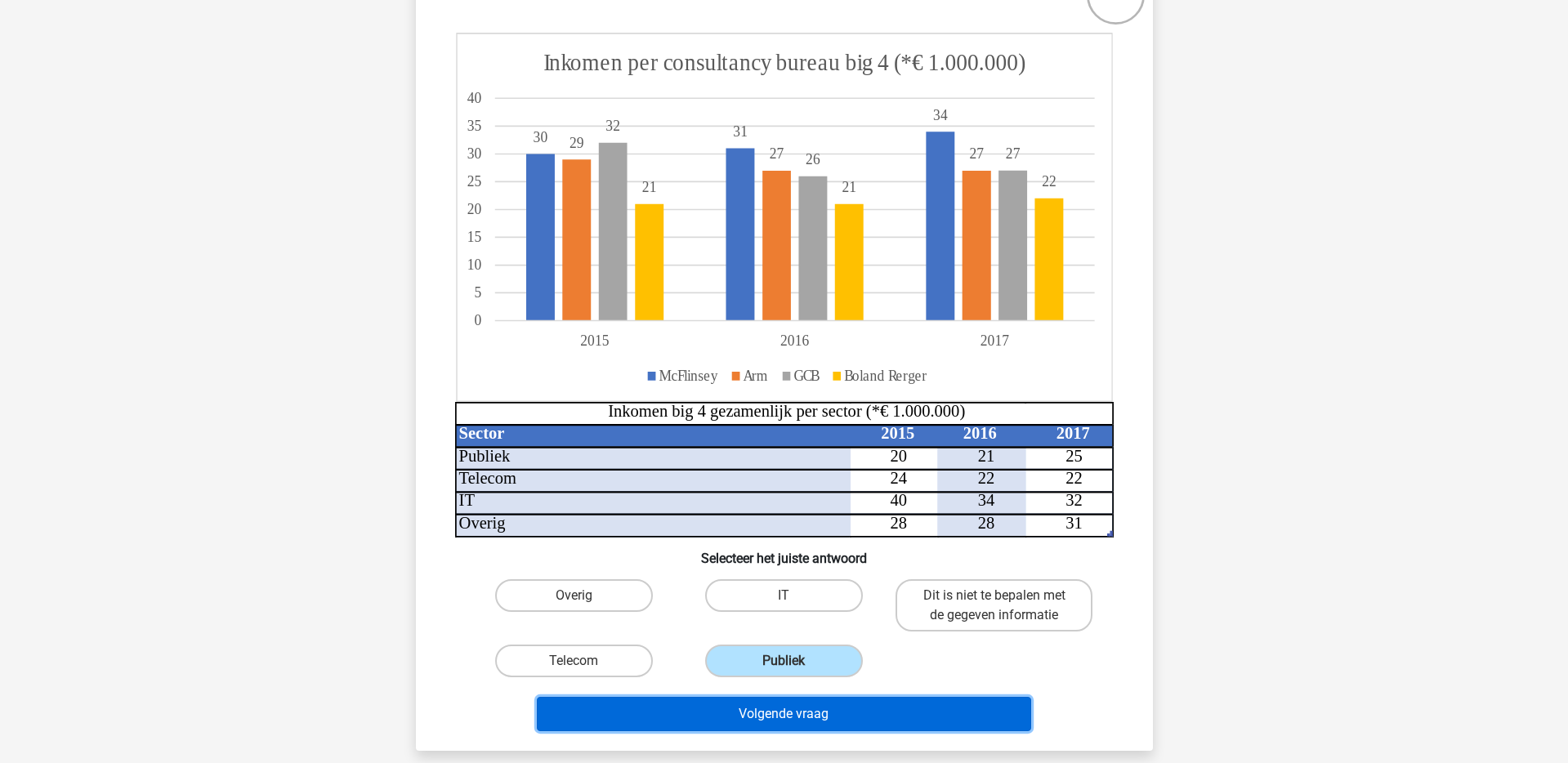
click at [798, 710] on button "Volgende vraag" at bounding box center [783, 714] width 494 height 34
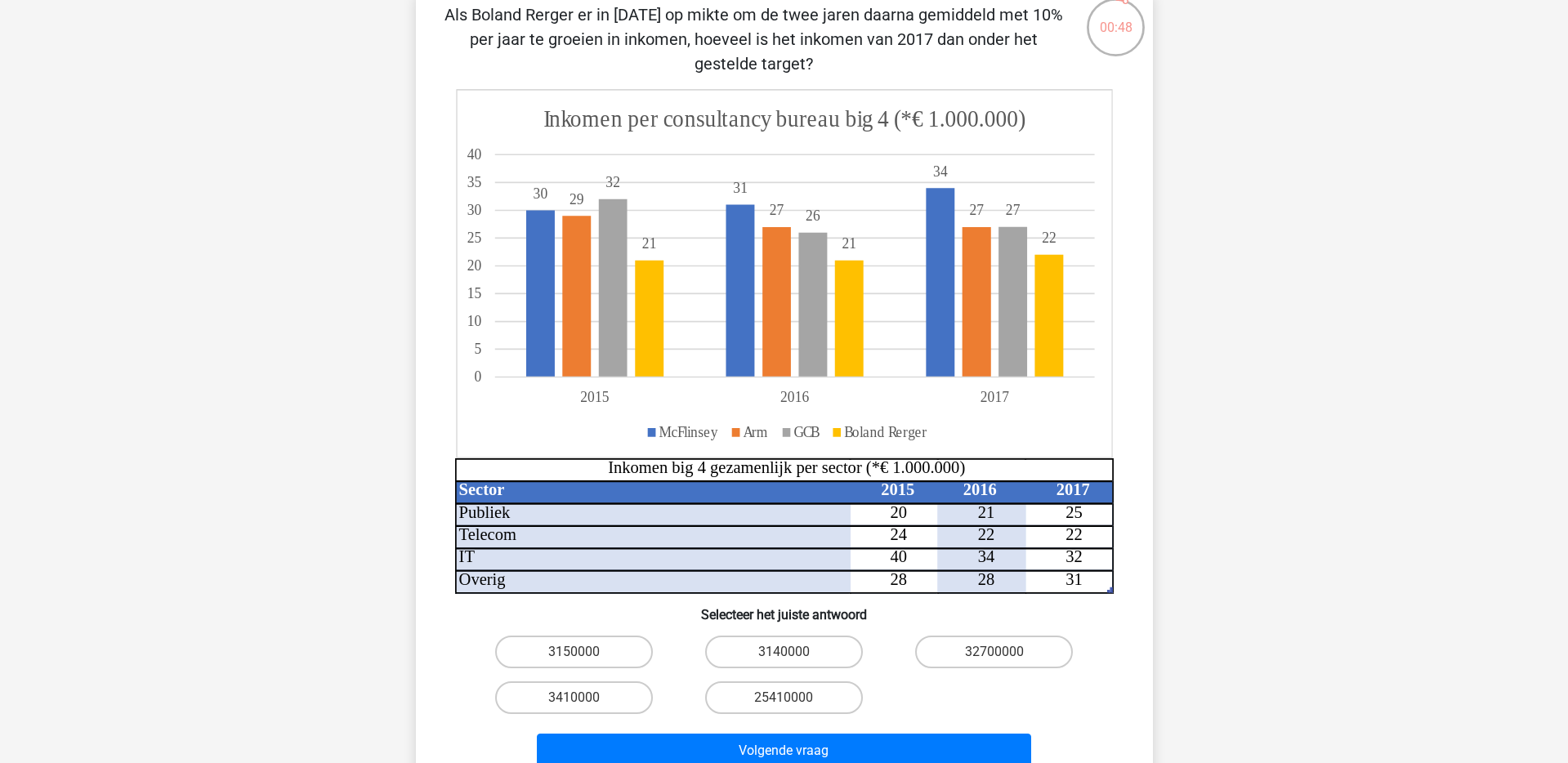
scroll to position [128, 0]
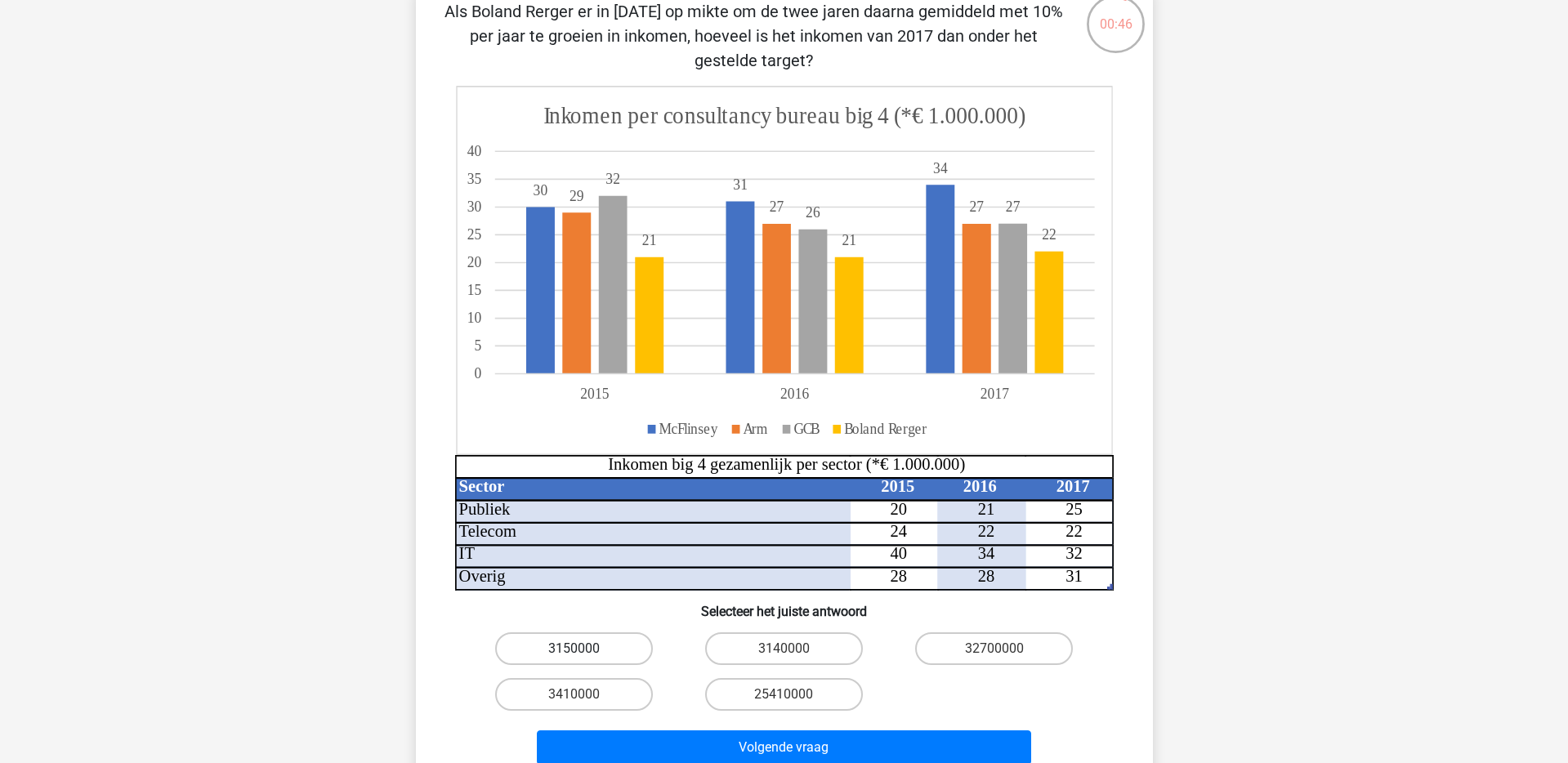
click at [628, 647] on label "3150000" at bounding box center [573, 648] width 158 height 32
click at [585, 649] on input "3150000" at bounding box center [579, 655] width 11 height 11
radio input "true"
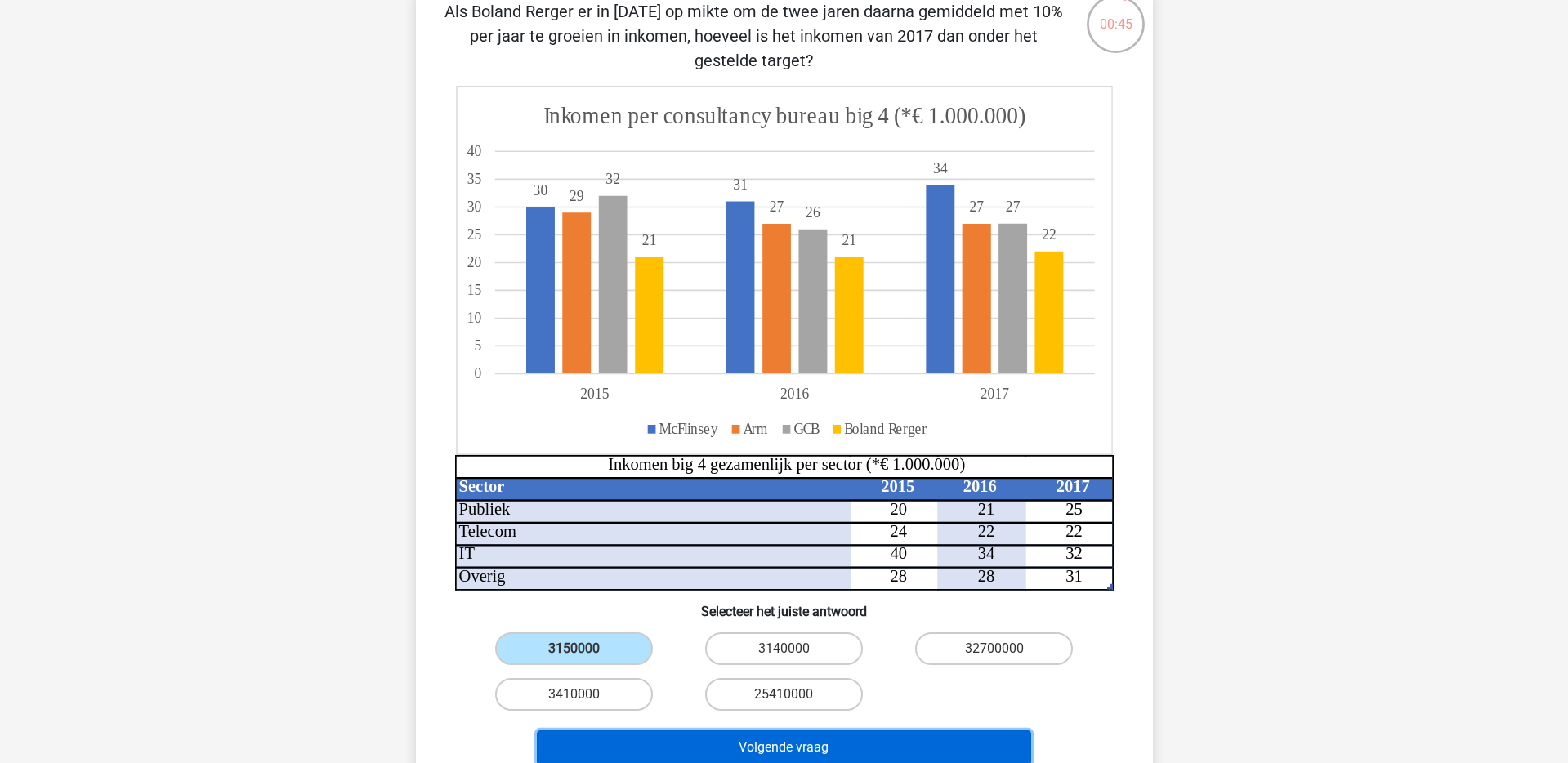
click at [762, 742] on button "Volgende vraag" at bounding box center [783, 747] width 494 height 34
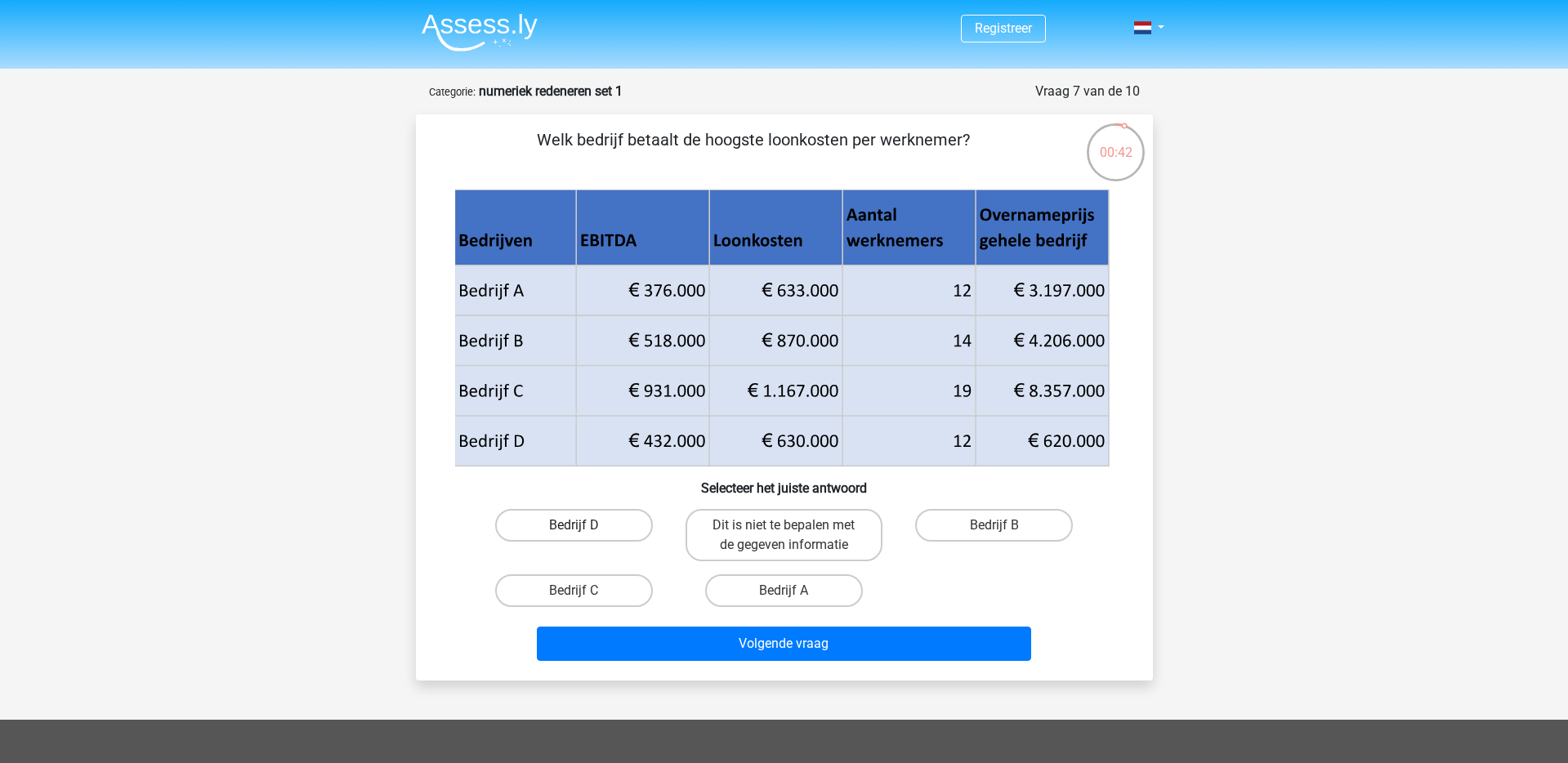
scroll to position [34, 0]
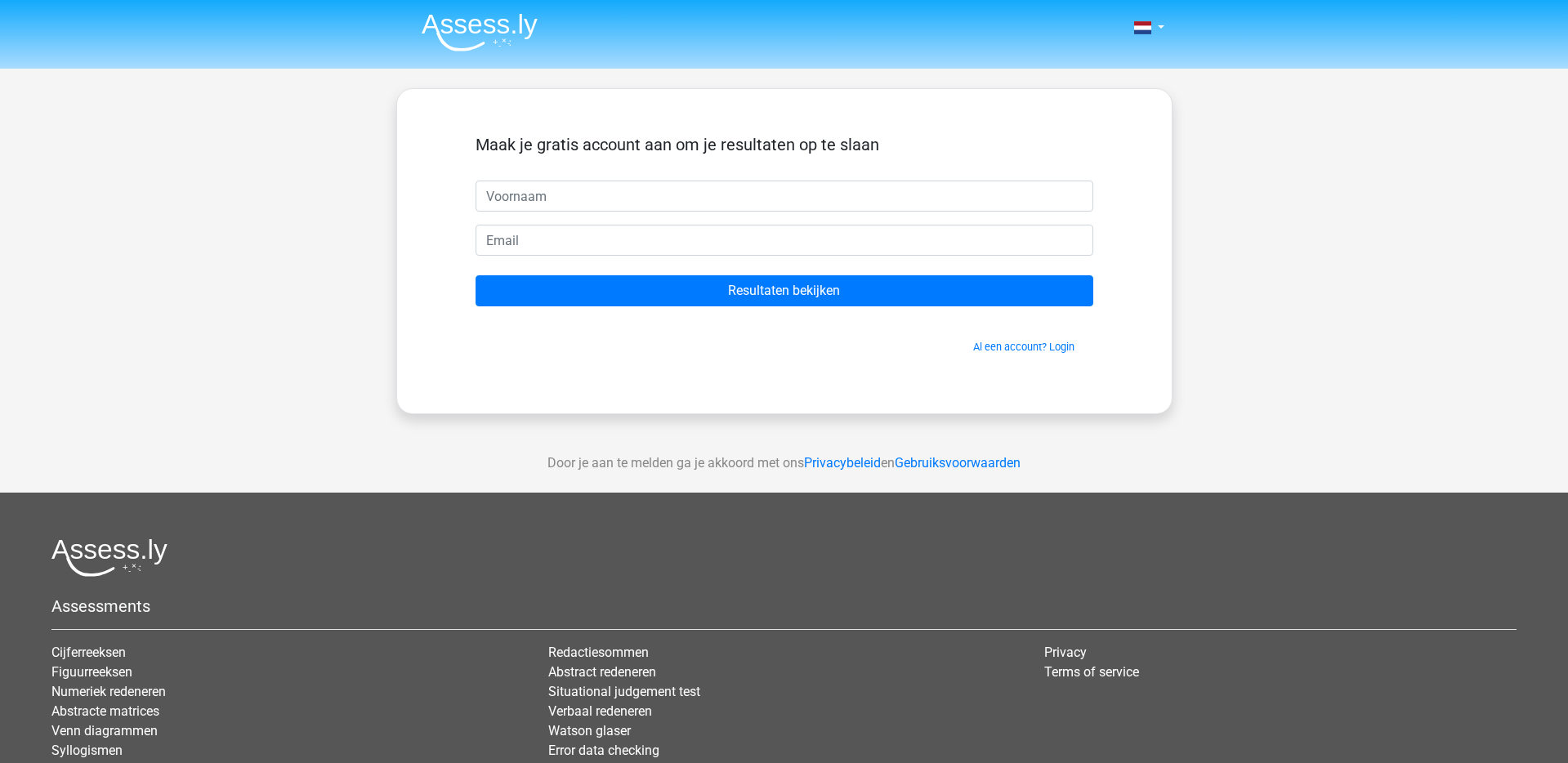
click at [613, 201] on input "text" at bounding box center [784, 197] width 618 height 31
type input "Wout"
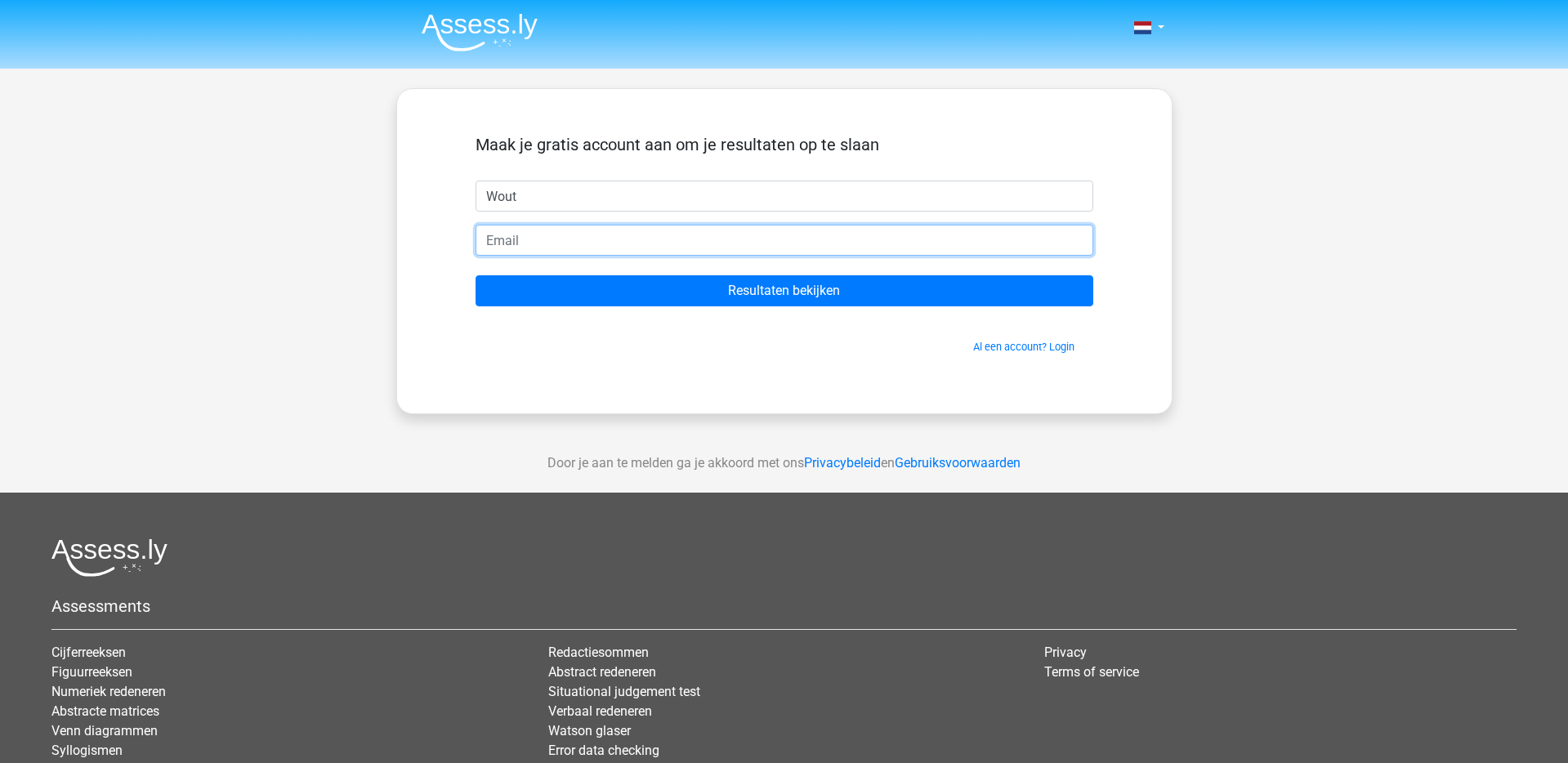
click at [588, 234] on input "email" at bounding box center [784, 240] width 618 height 31
type input "[EMAIL_ADDRESS][DOMAIN_NAME]"
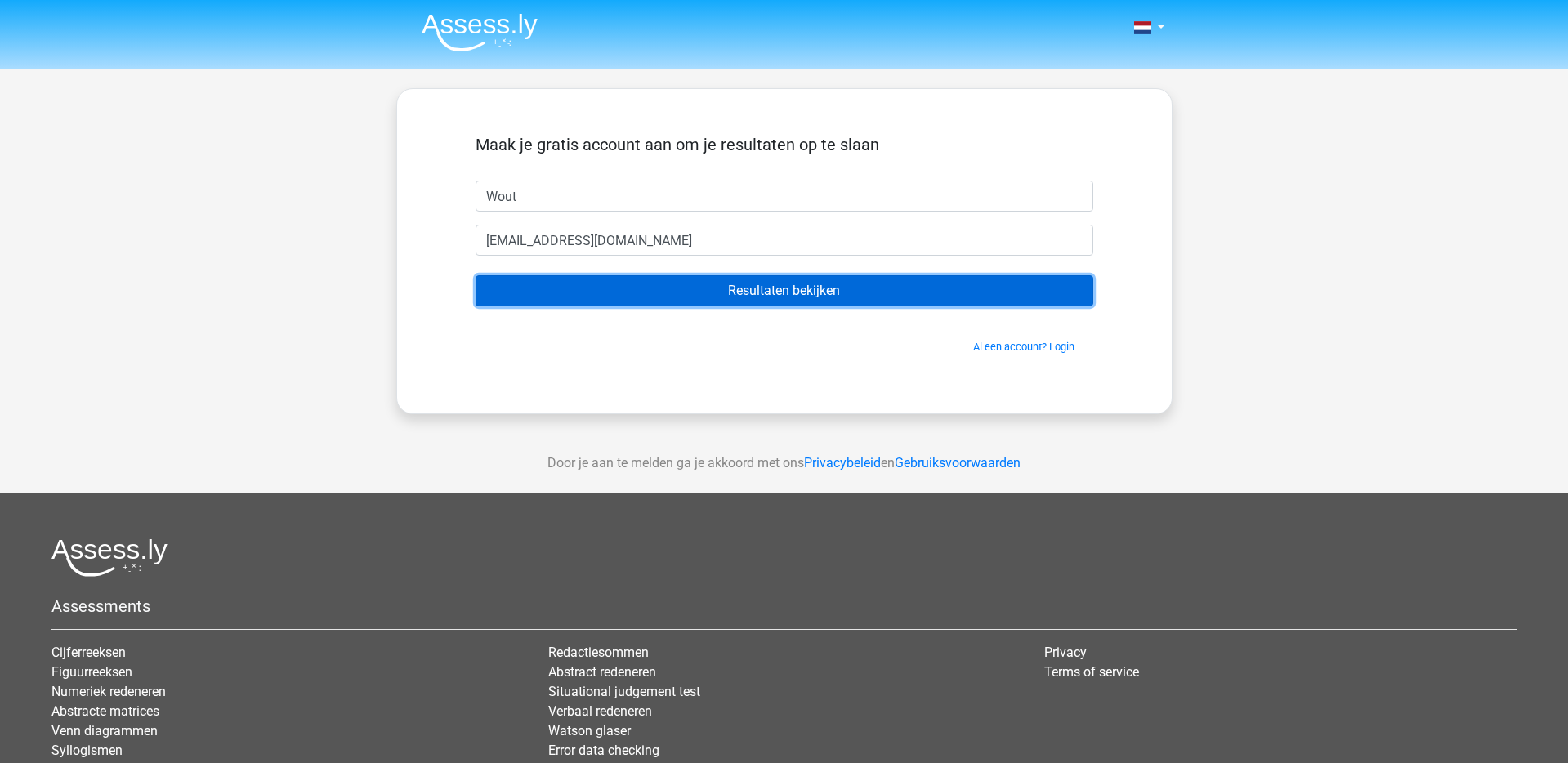
click at [699, 293] on input "Resultaten bekijken" at bounding box center [784, 291] width 618 height 31
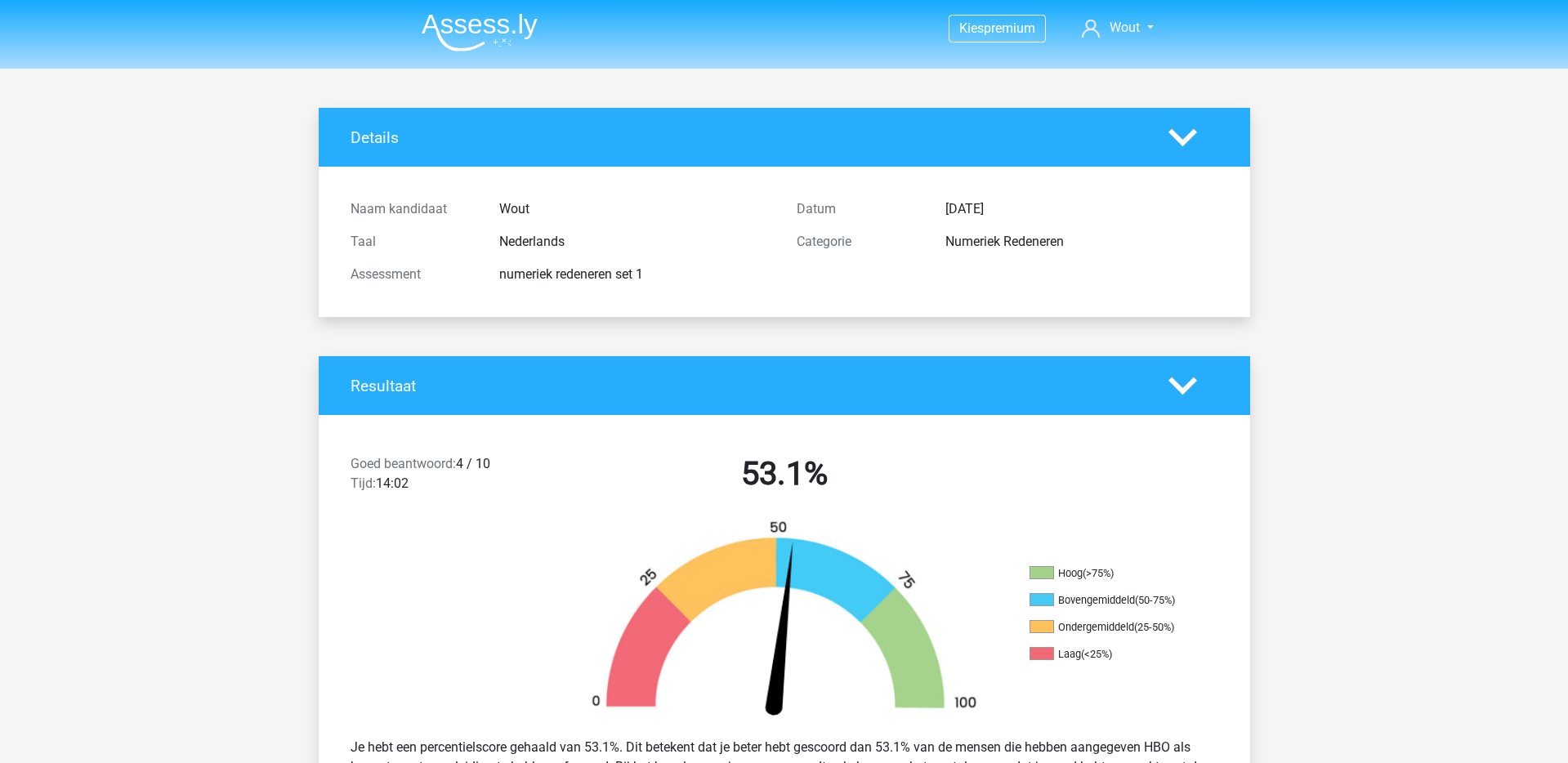
click at [498, 22] on img at bounding box center [480, 32] width 116 height 39
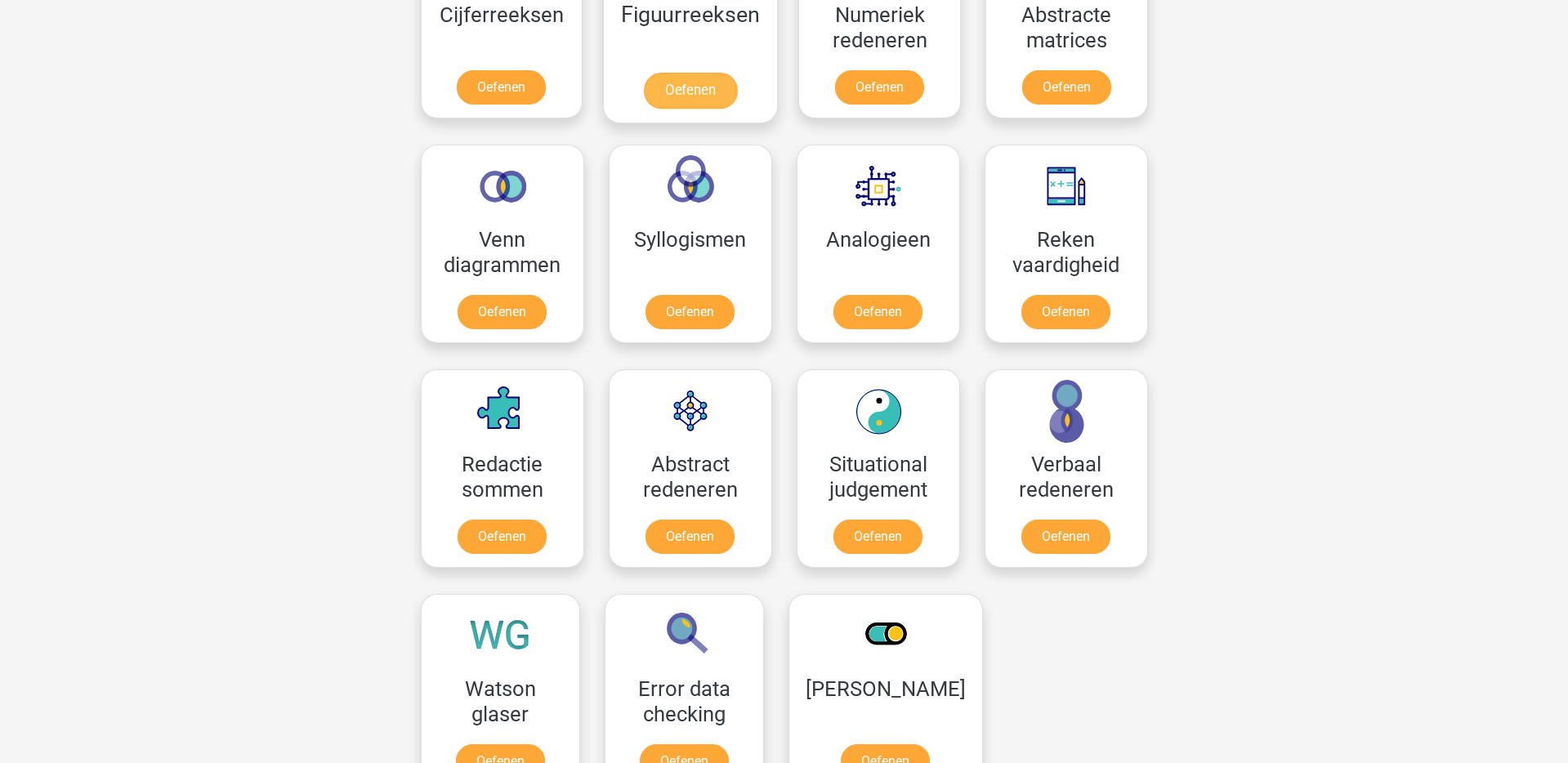
scroll to position [848, 0]
click at [698, 522] on link "Oefenen" at bounding box center [689, 539] width 93 height 36
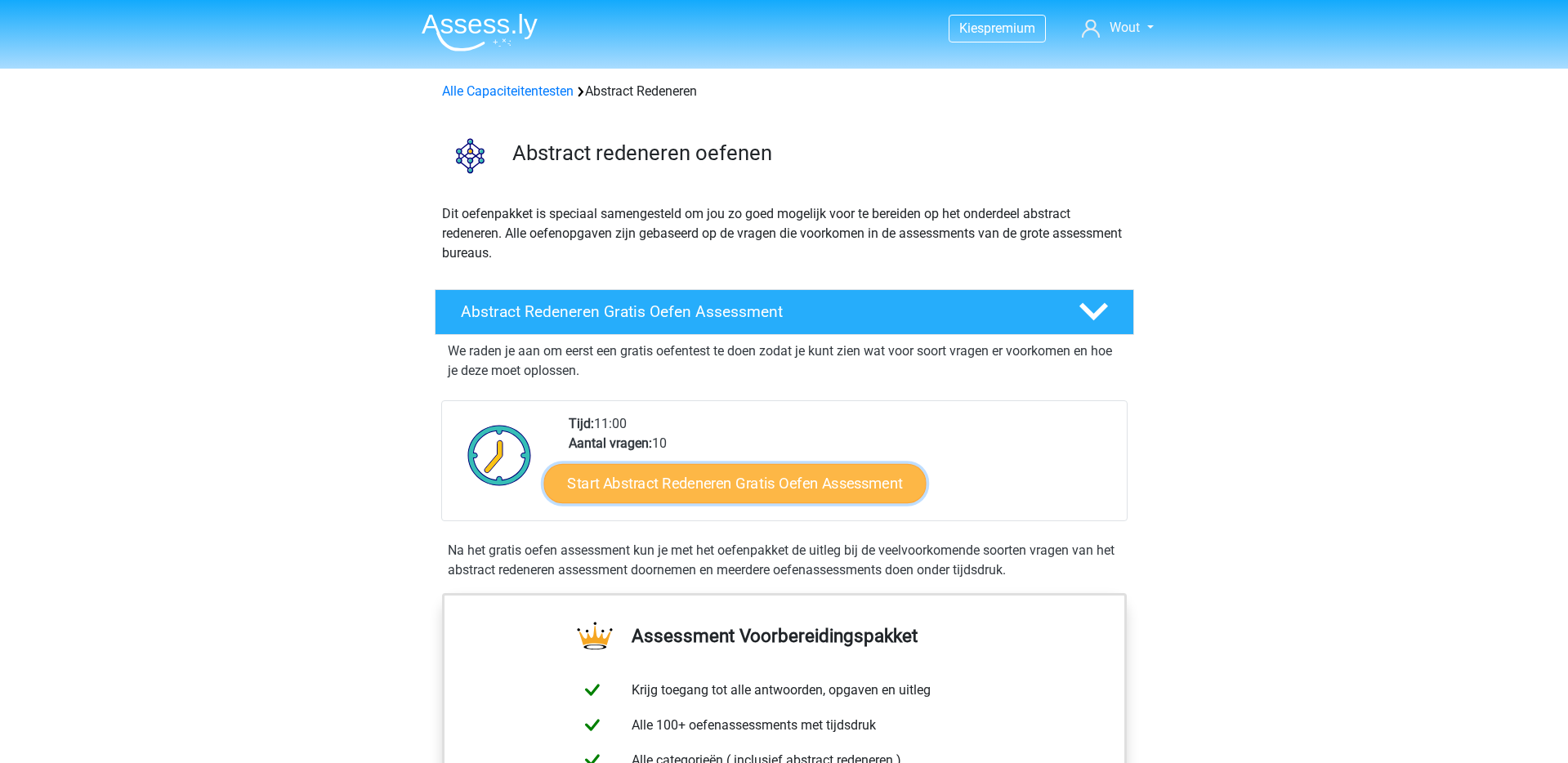
click at [730, 481] on link "Start Abstract Redeneren Gratis Oefen Assessment" at bounding box center [734, 483] width 382 height 39
click at [728, 482] on link "Start Abstract Redeneren Gratis Oefen Assessment" at bounding box center [734, 483] width 382 height 39
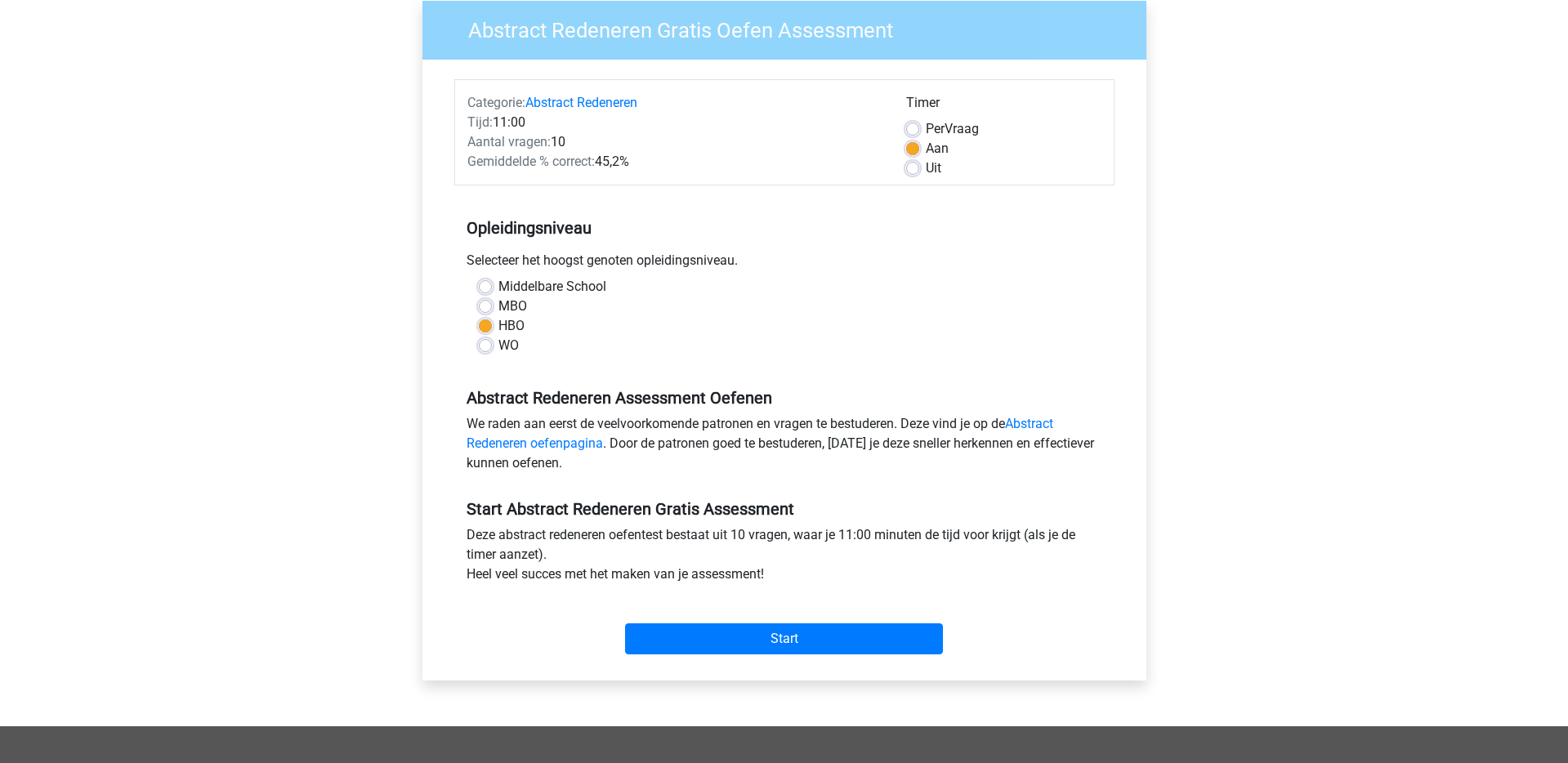
scroll to position [504, 0]
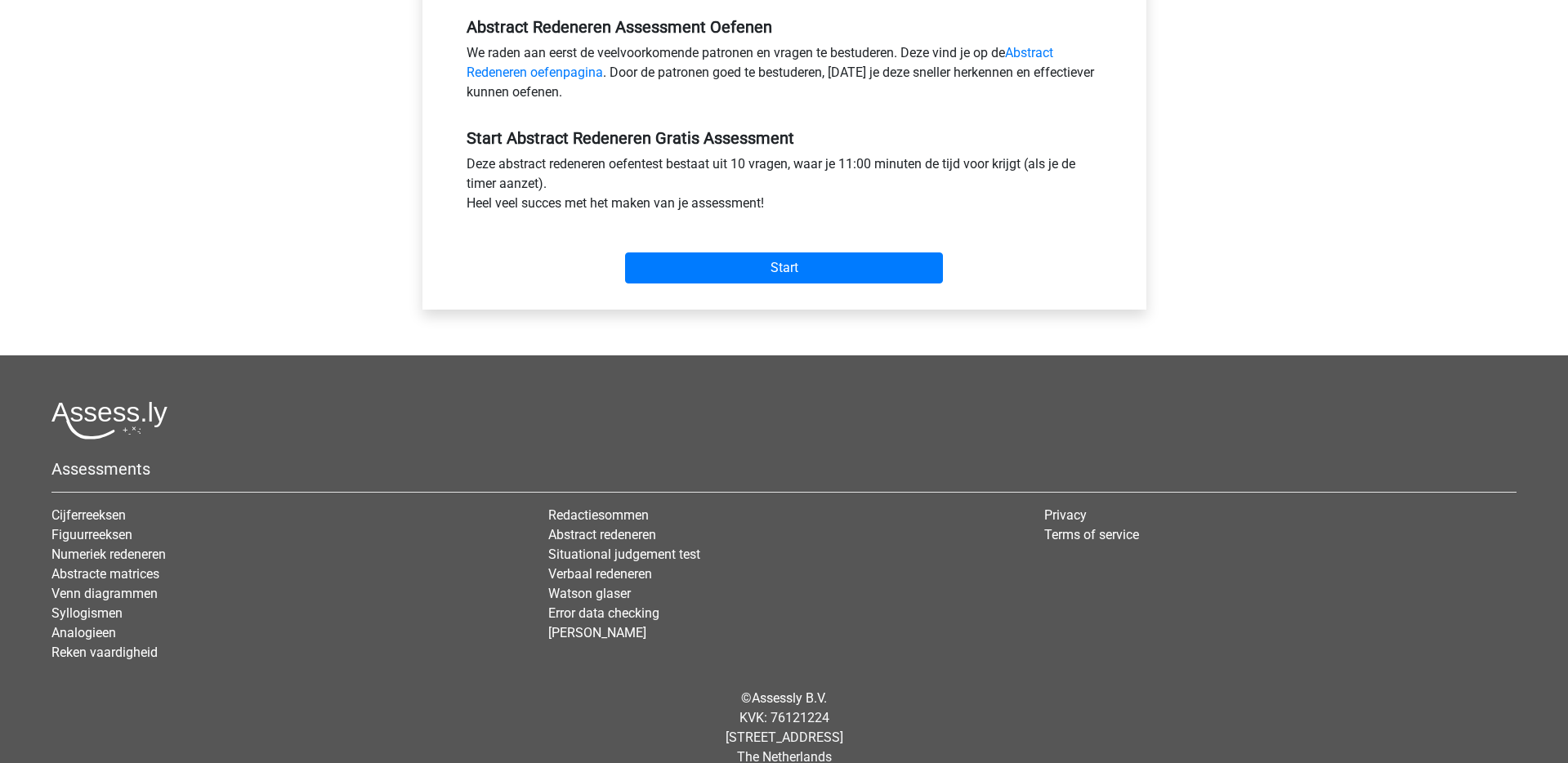
click at [765, 250] on div "Start" at bounding box center [784, 255] width 660 height 57
click at [761, 259] on input "Start" at bounding box center [784, 268] width 318 height 31
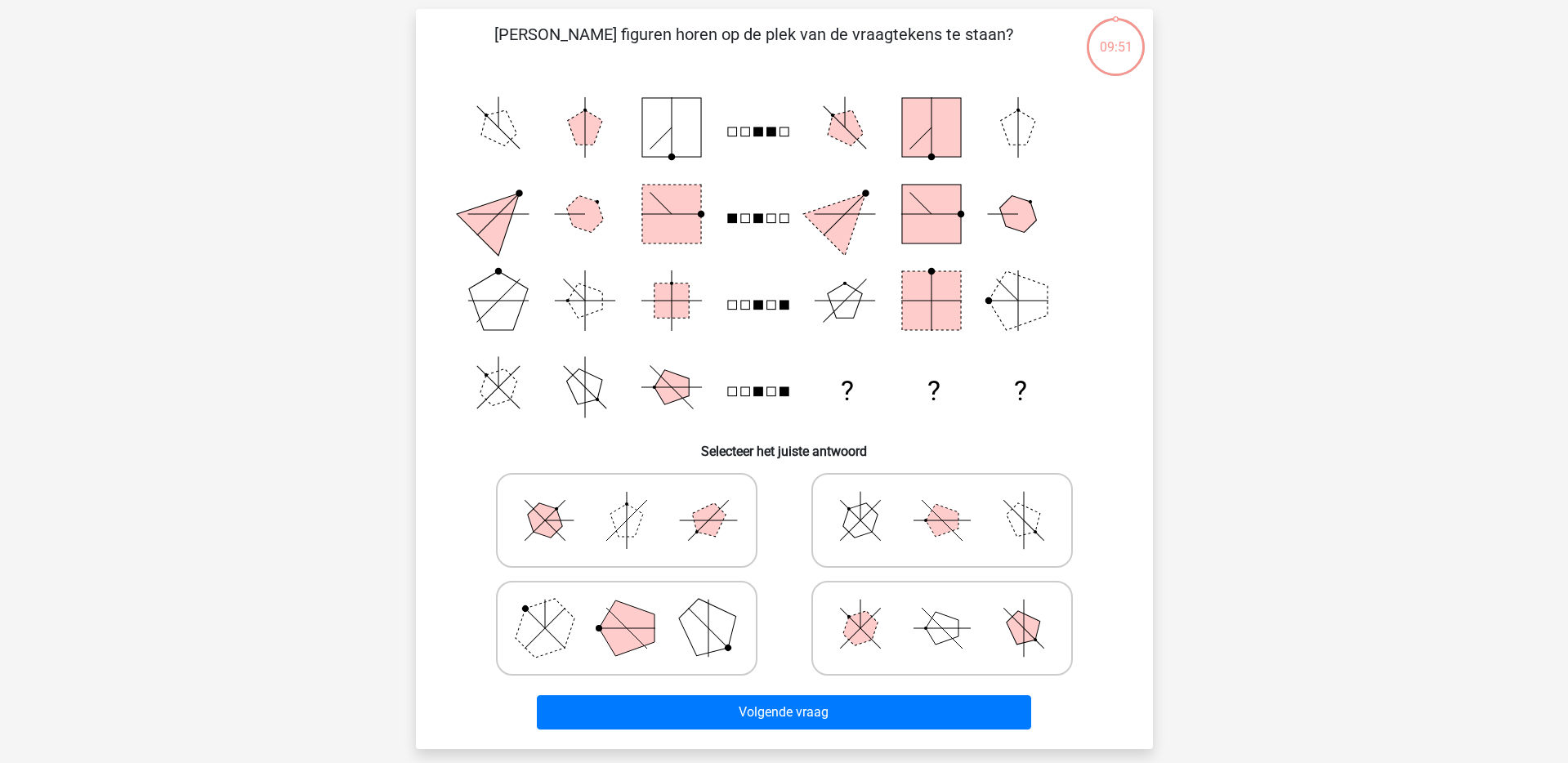
scroll to position [104, 0]
click at [664, 635] on icon at bounding box center [626, 629] width 245 height 81
click at [637, 609] on input "radio" at bounding box center [633, 604] width 11 height 11
radio input "true"
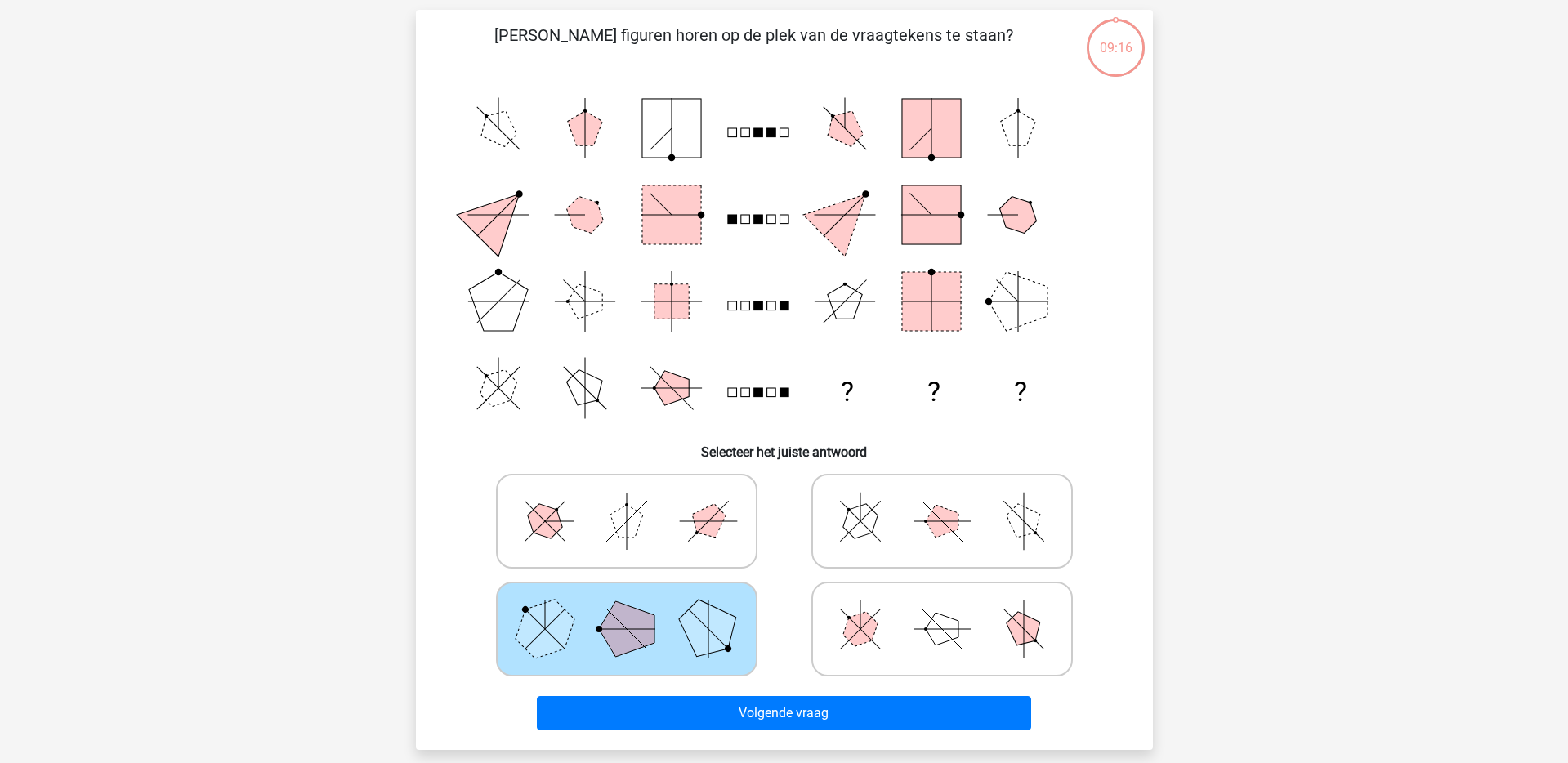
click at [763, 694] on div "Volgende vraag" at bounding box center [784, 710] width 684 height 54
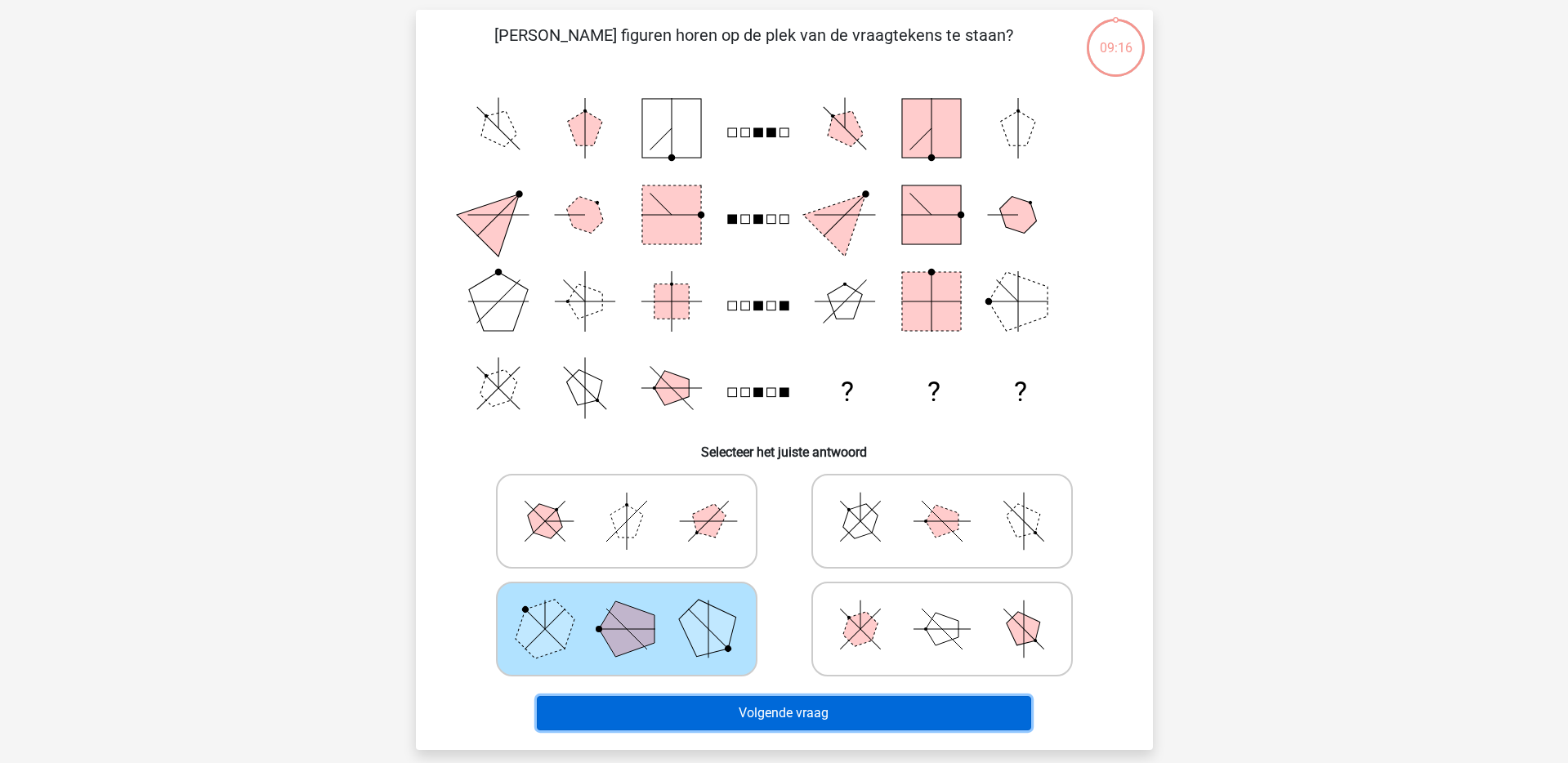
click at [774, 706] on button "Volgende vraag" at bounding box center [783, 713] width 494 height 34
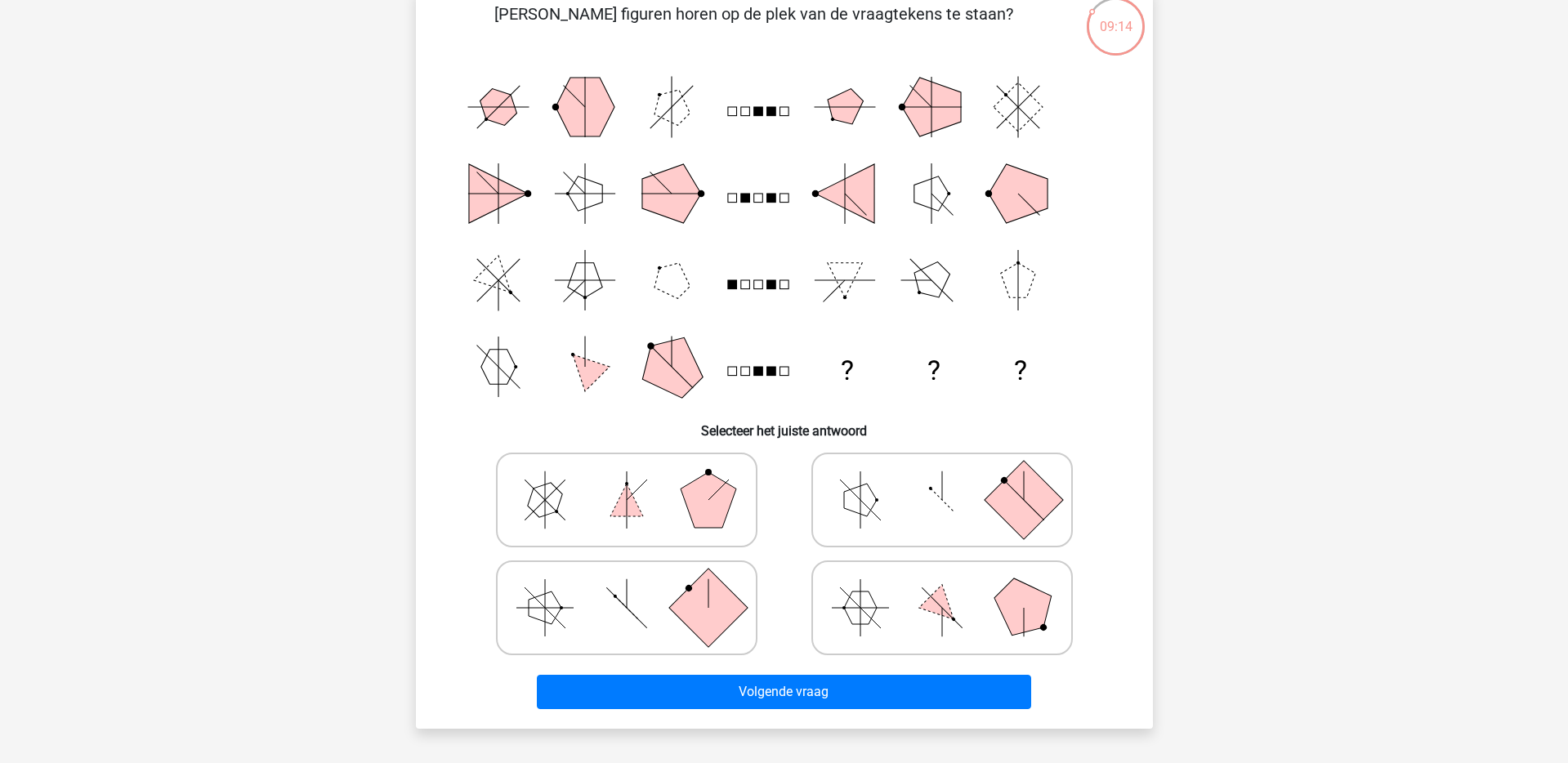
scroll to position [131, 0]
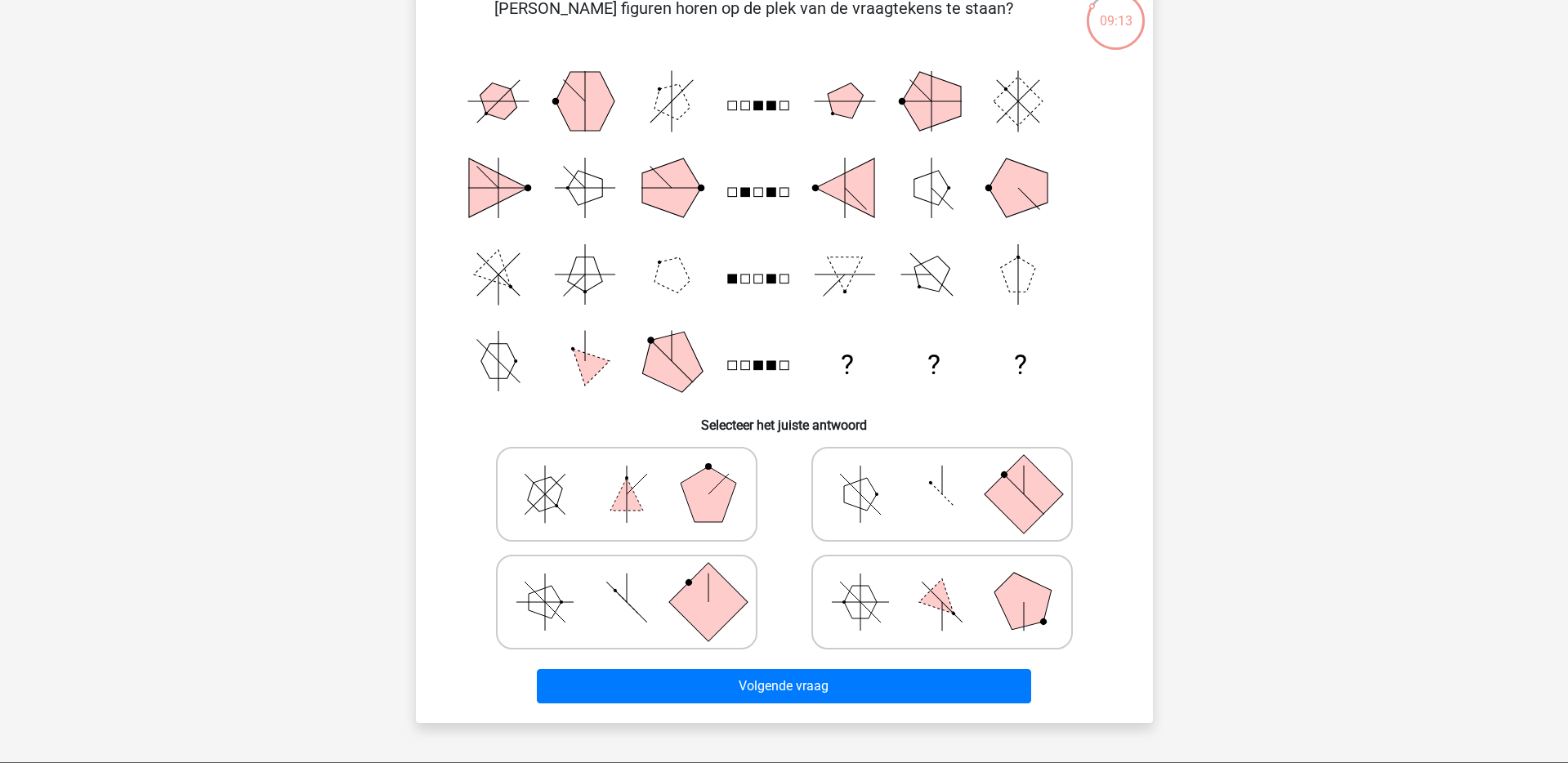
click at [701, 494] on polygon at bounding box center [708, 494] width 55 height 55
click at [637, 474] on input "radio" at bounding box center [633, 469] width 11 height 11
radio input "true"
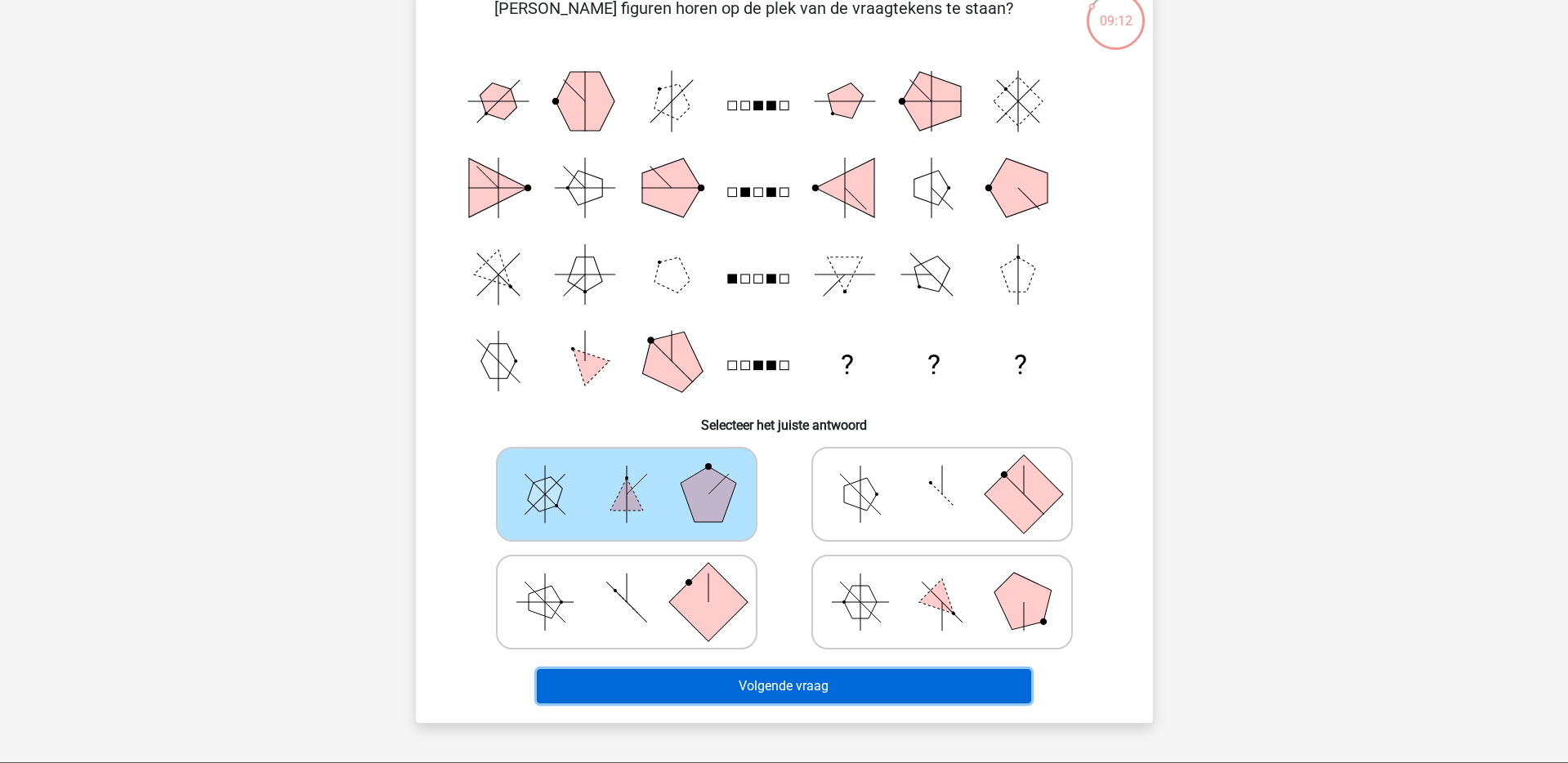
click at [801, 684] on button "Volgende vraag" at bounding box center [783, 686] width 494 height 34
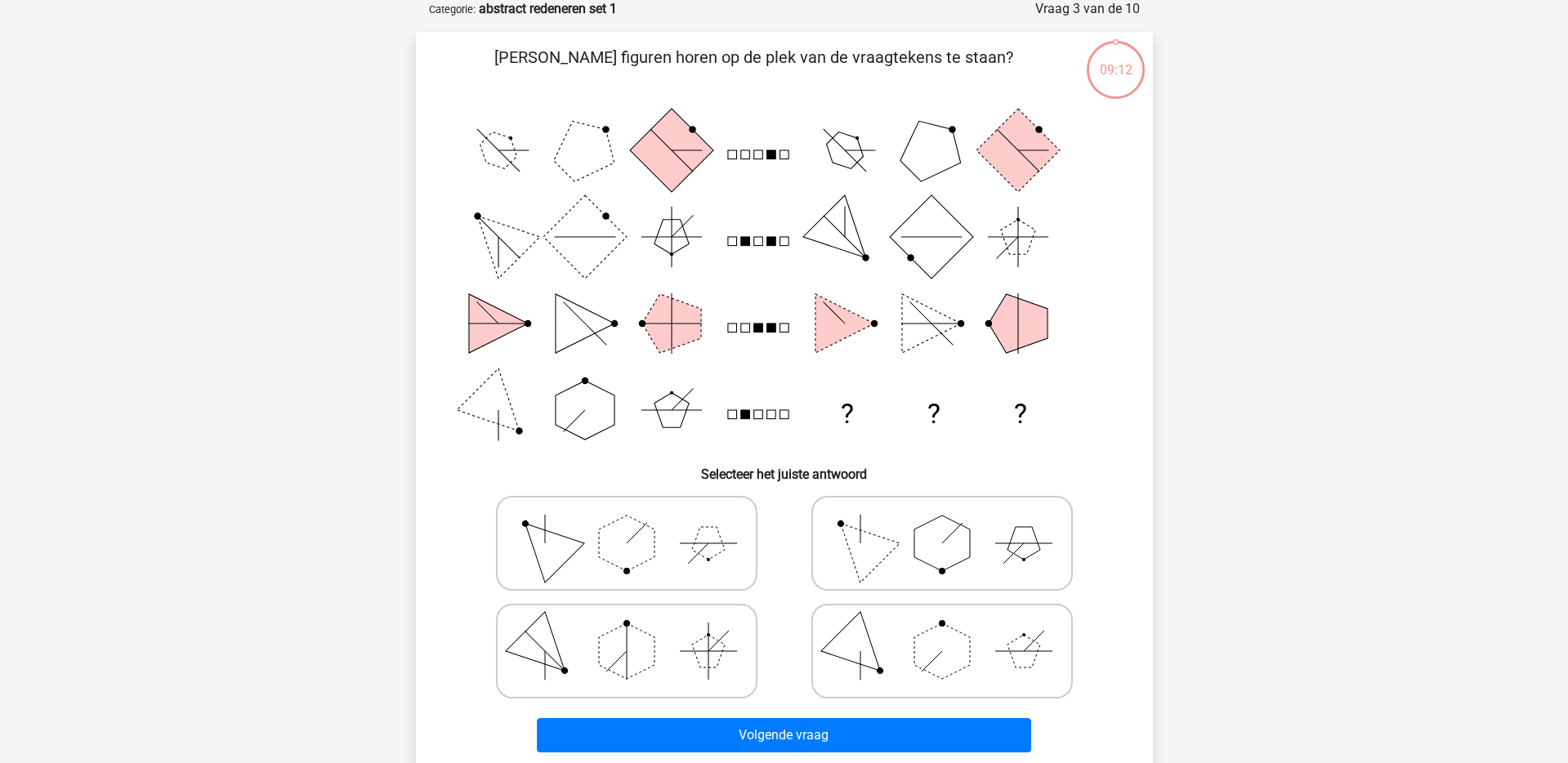
scroll to position [81, 0]
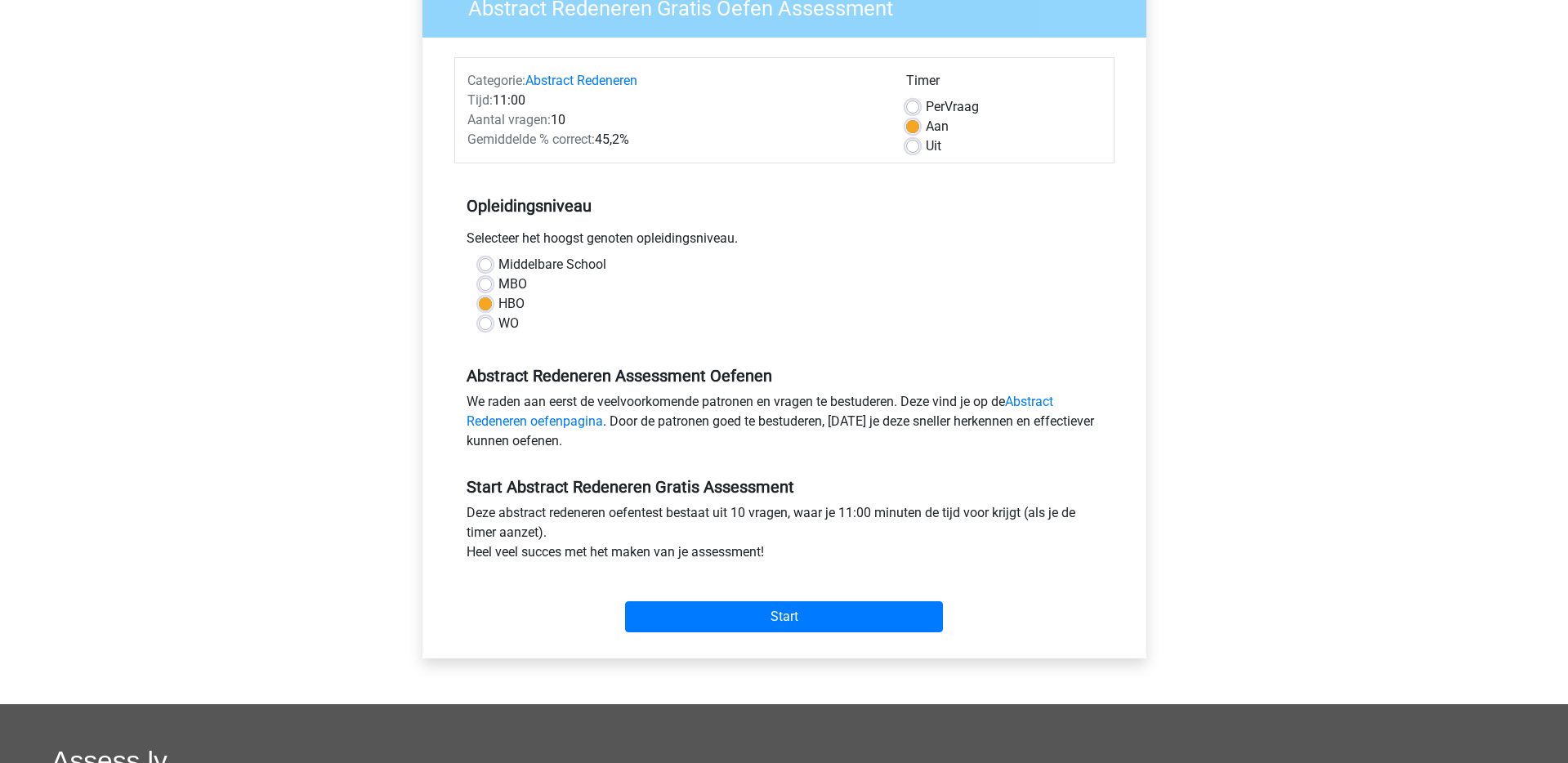
scroll to position [255, 0]
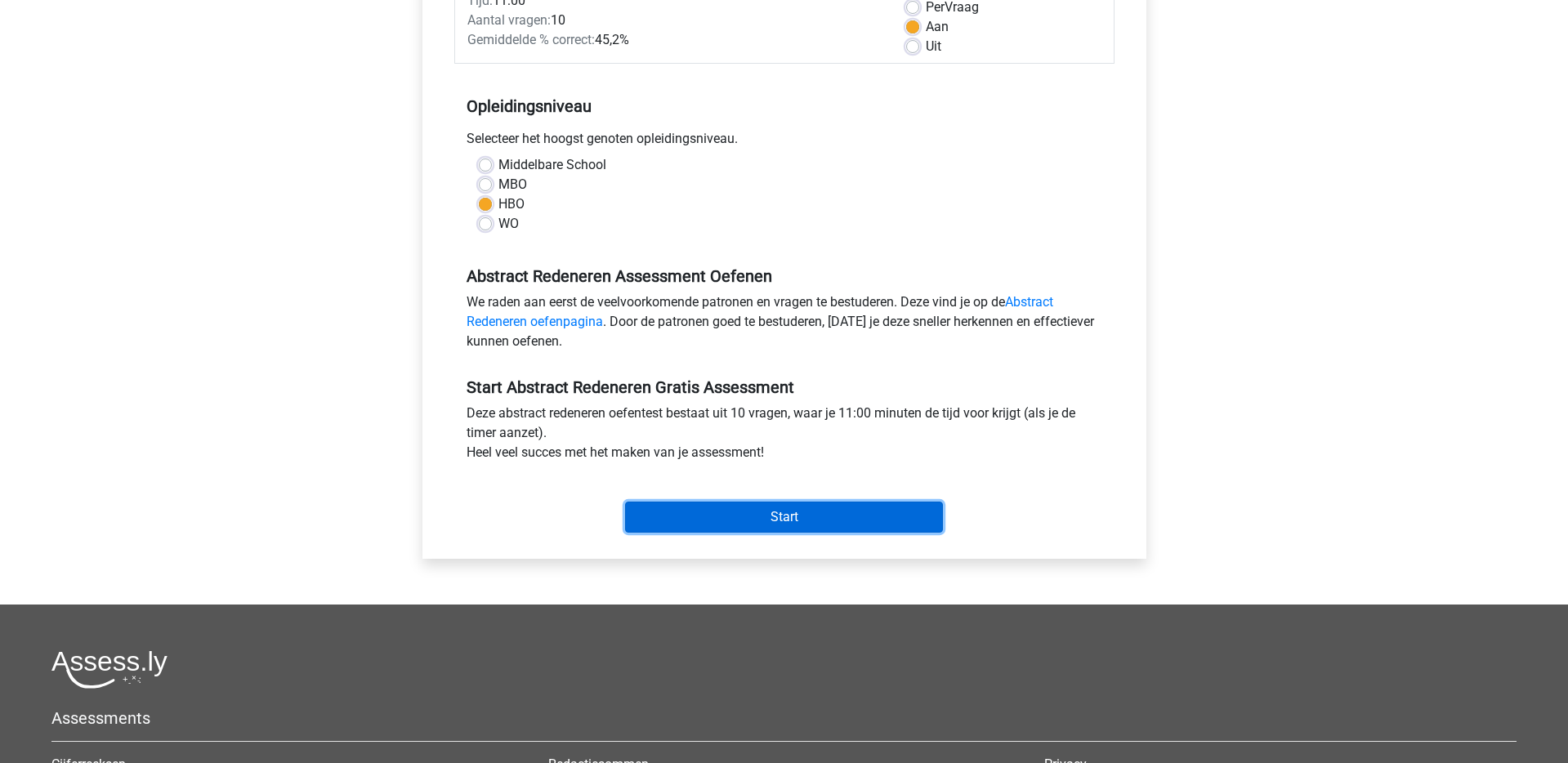
click at [734, 519] on input "Start" at bounding box center [784, 517] width 318 height 31
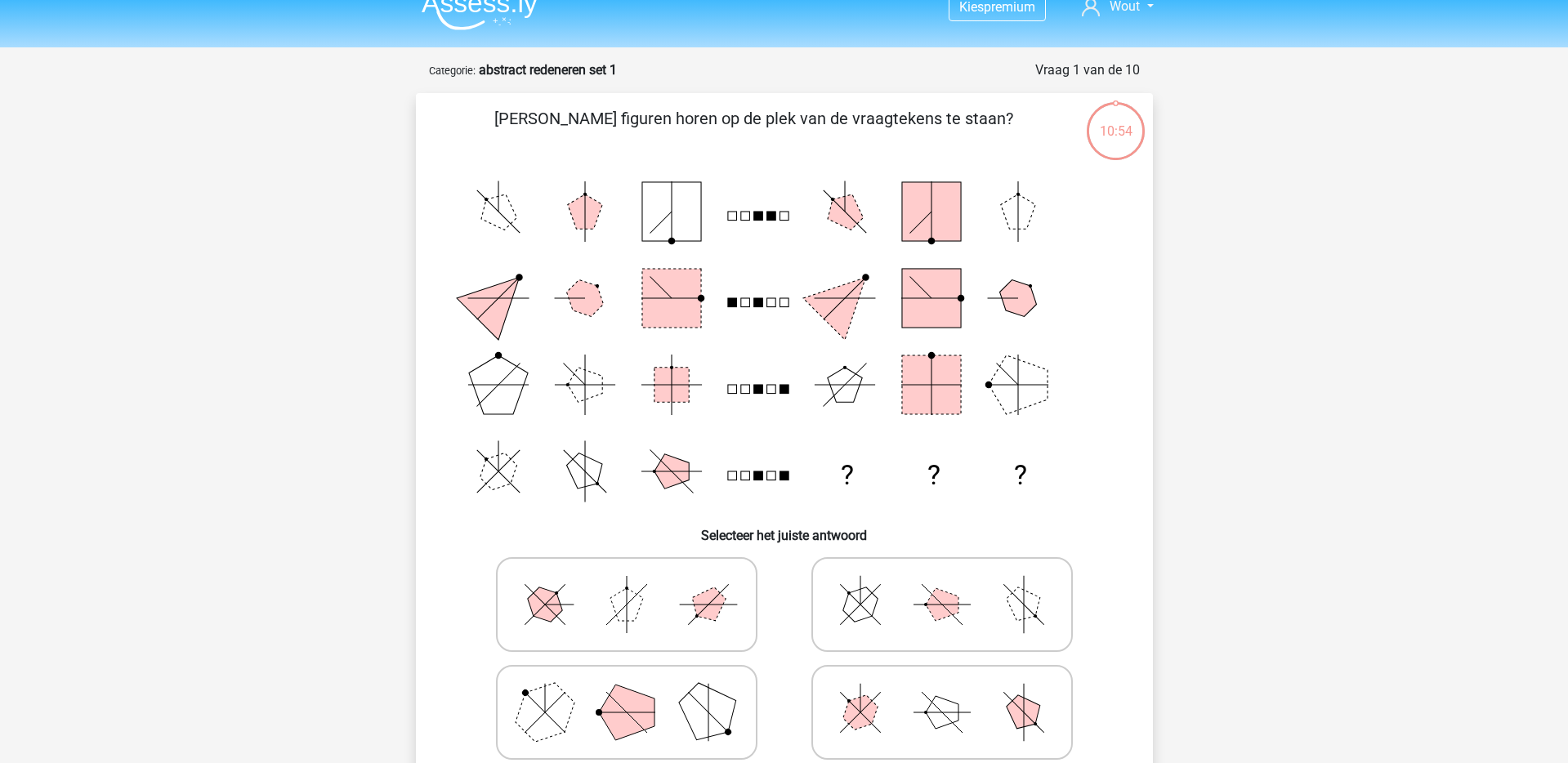
scroll to position [25, 0]
